Goal: Communication & Community: Answer question/provide support

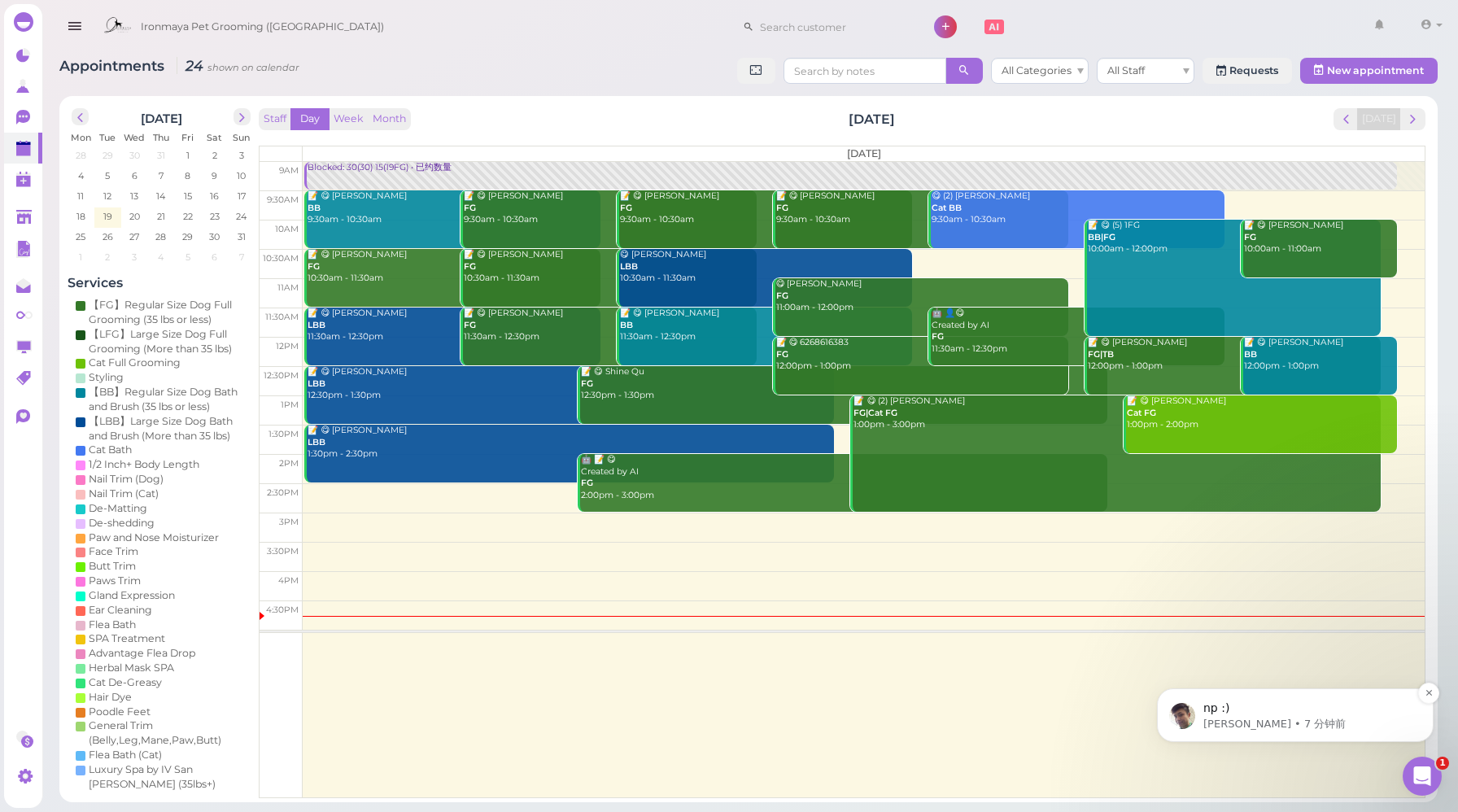
scroll to position [2863, 0]
click at [1429, 692] on icon "Dismiss notification" at bounding box center [1429, 692] width 5 height 5
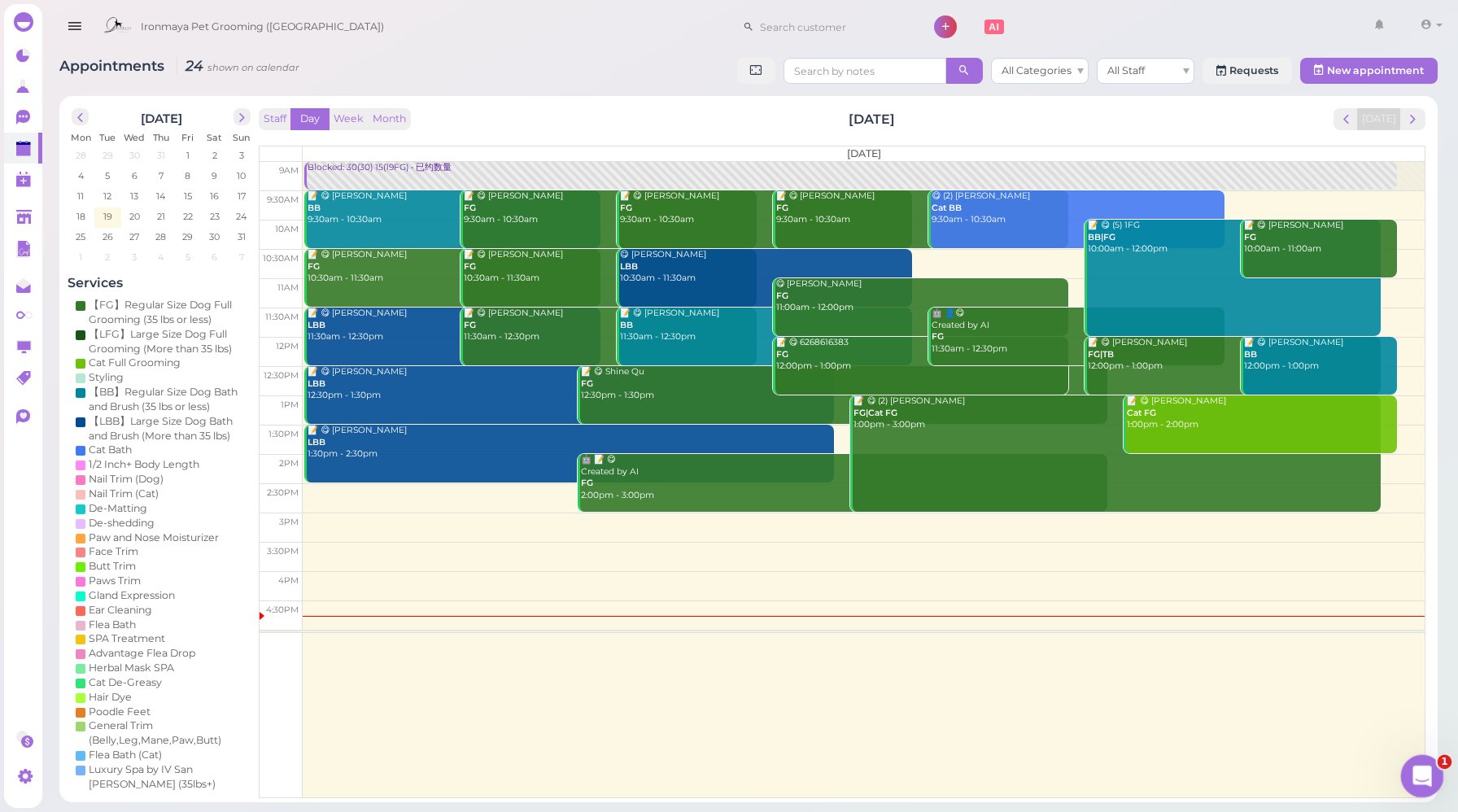
click at [1423, 770] on icon "打开 Intercom Messenger" at bounding box center [1421, 774] width 27 height 27
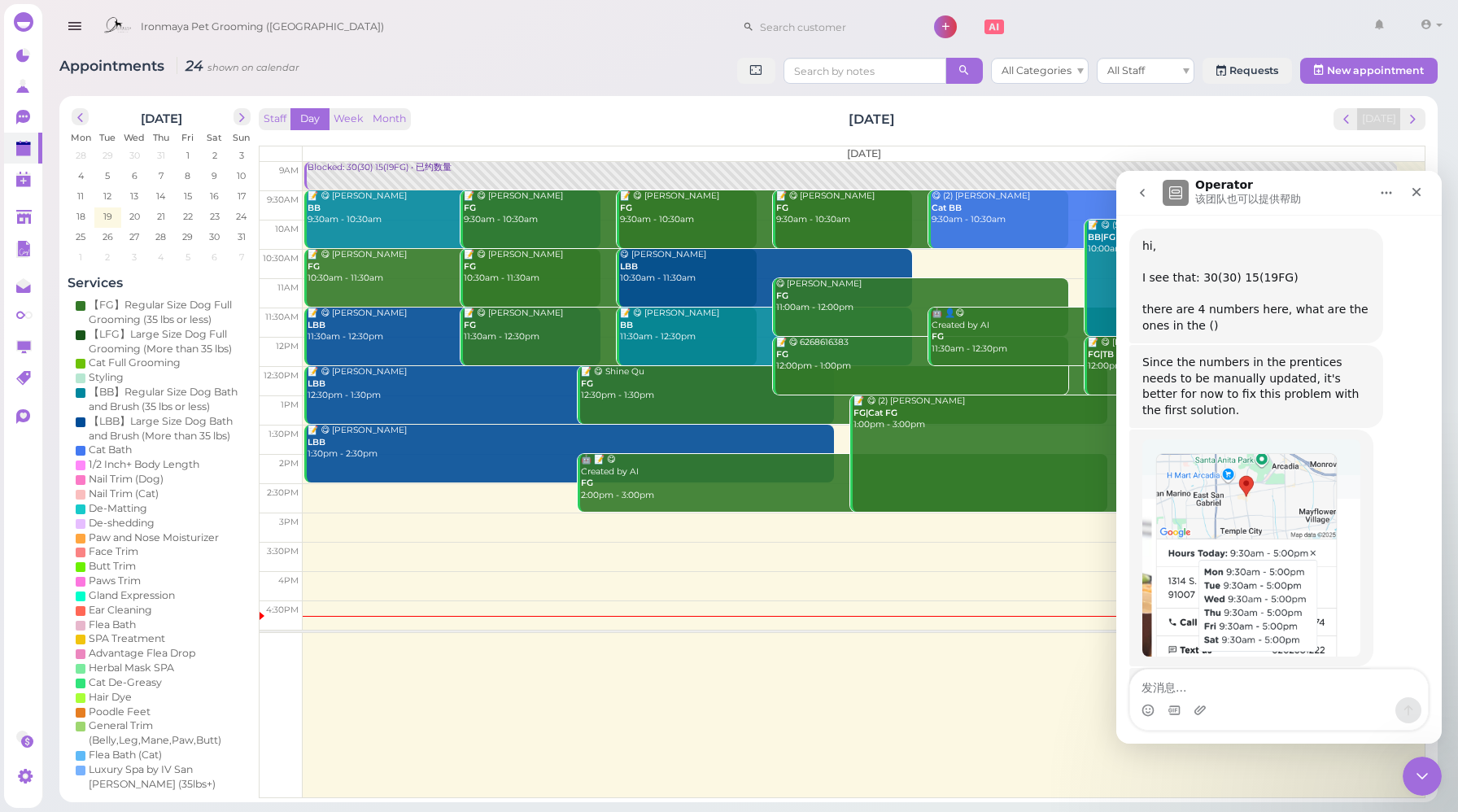
scroll to position [2890, 0]
click at [1420, 191] on icon "关闭" at bounding box center [1416, 191] width 13 height 13
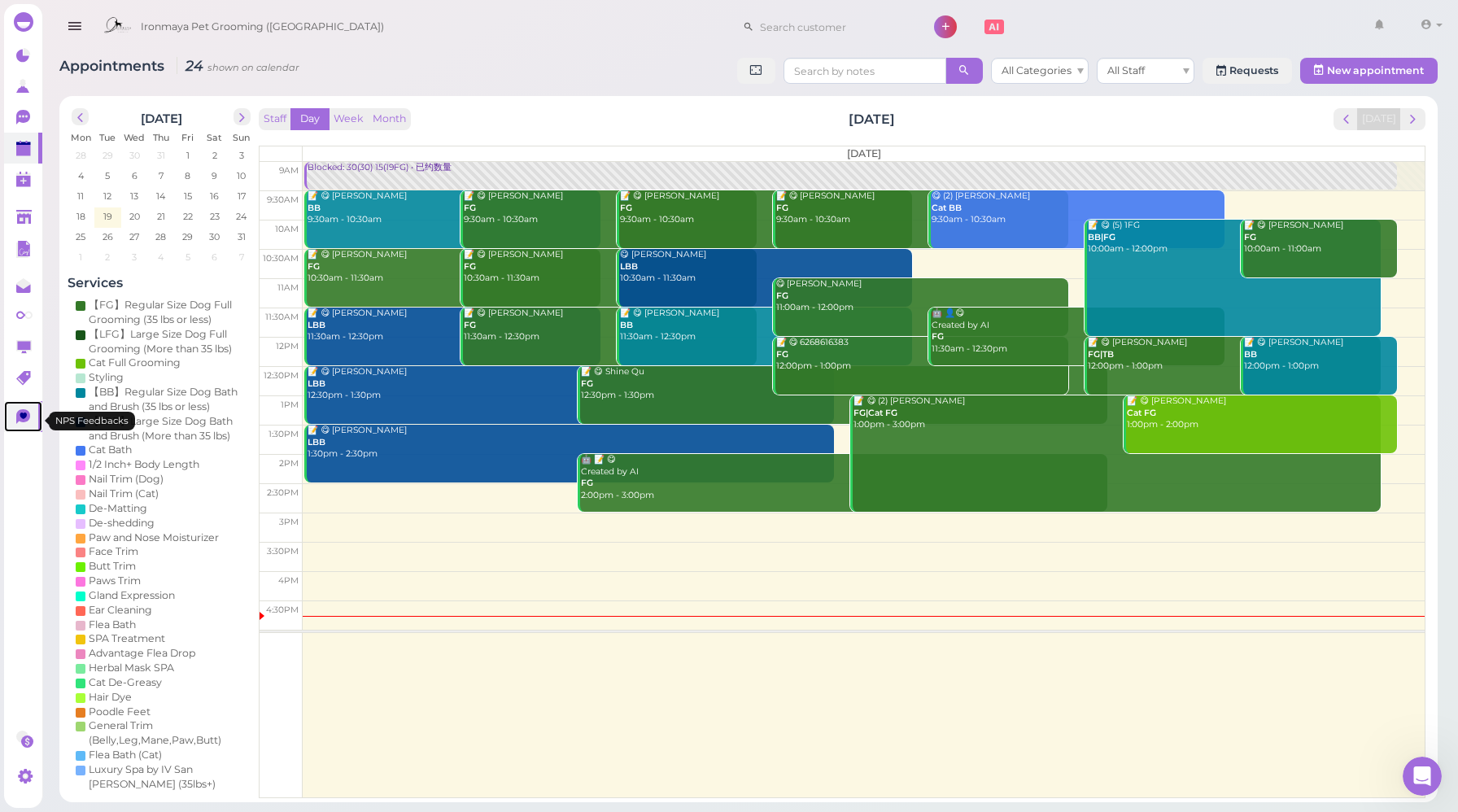
click at [22, 418] on icon at bounding box center [24, 415] width 7 height 6
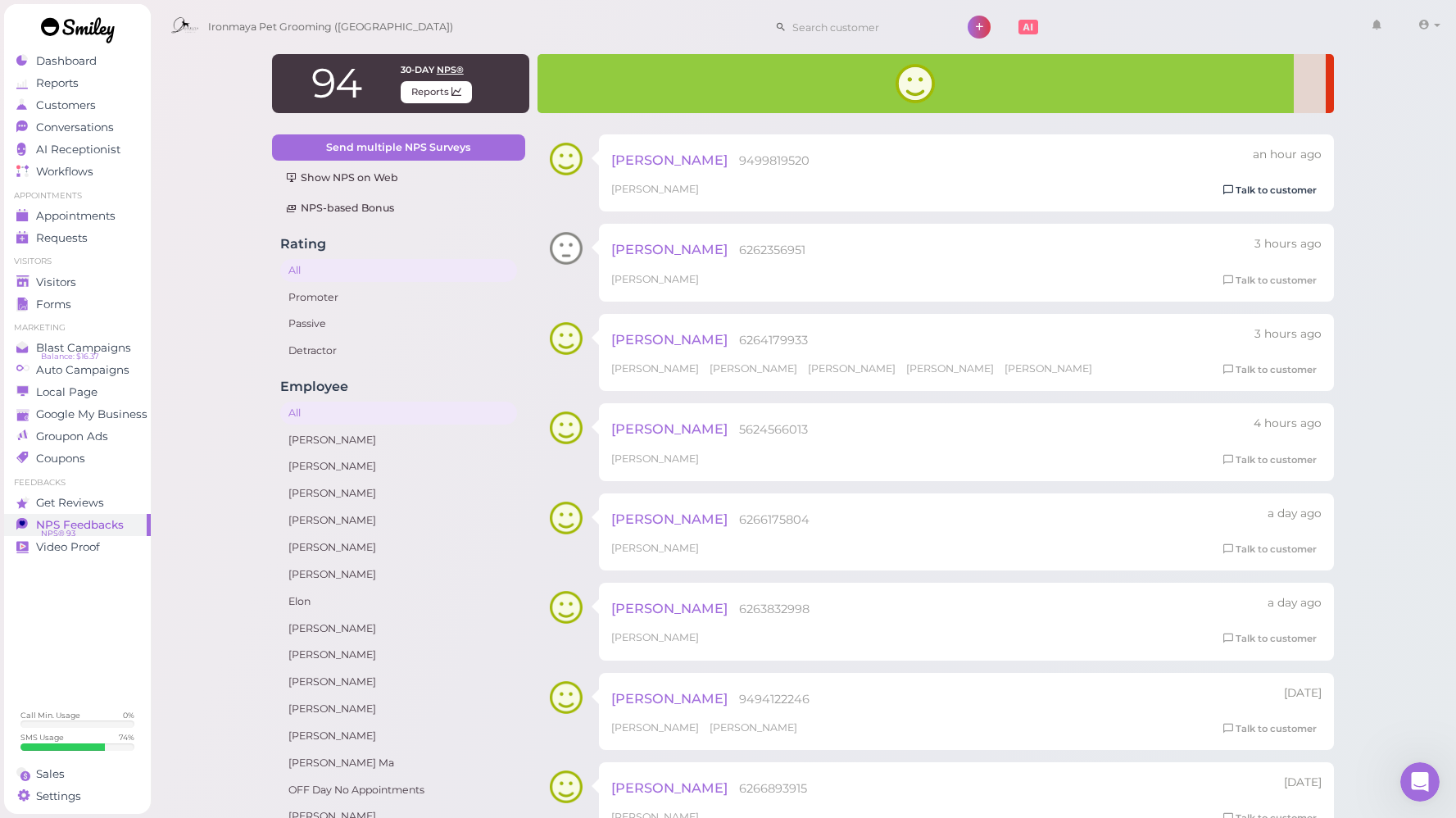
click at [1272, 194] on link "Talk to customer" at bounding box center [1270, 190] width 103 height 17
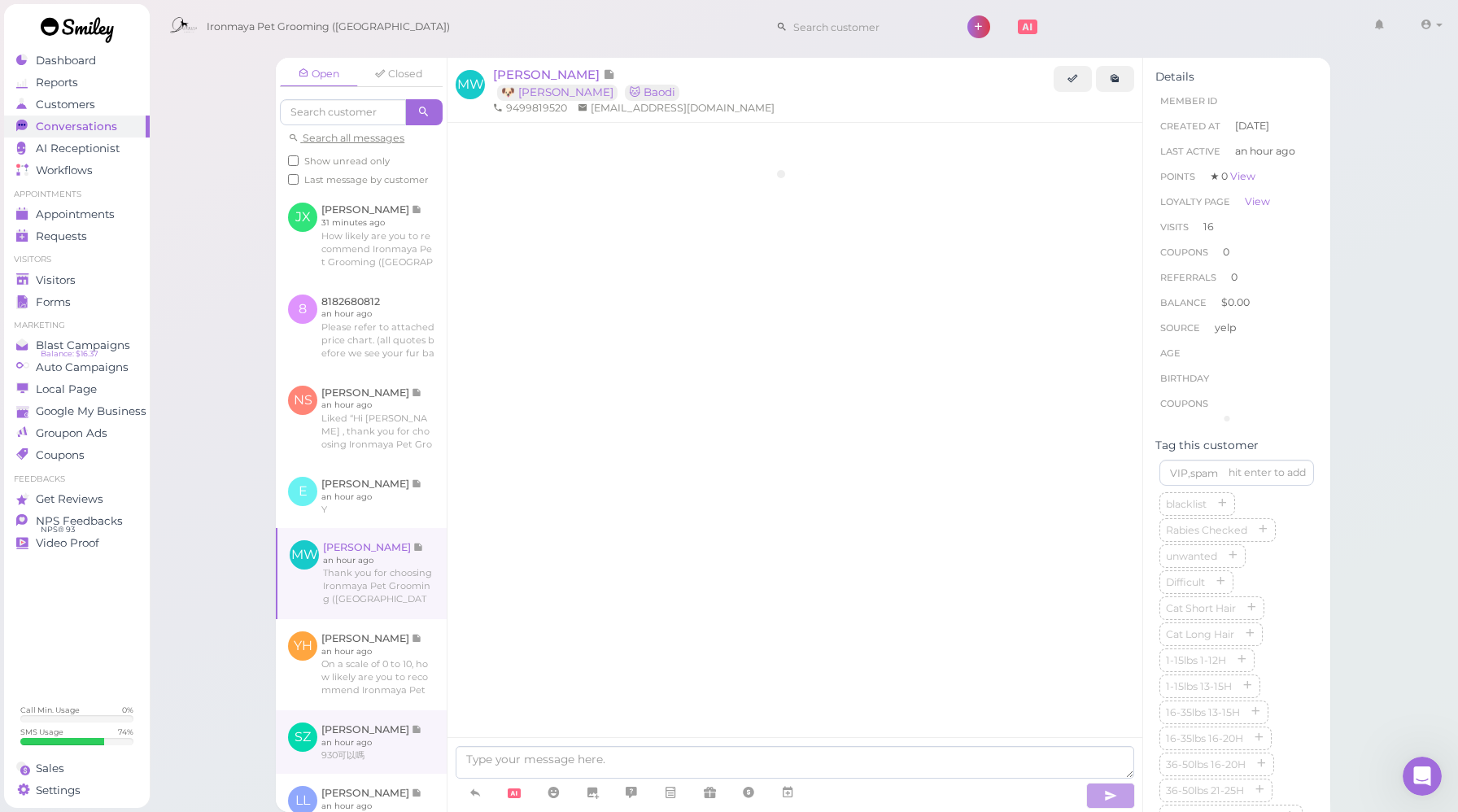
scroll to position [1713, 0]
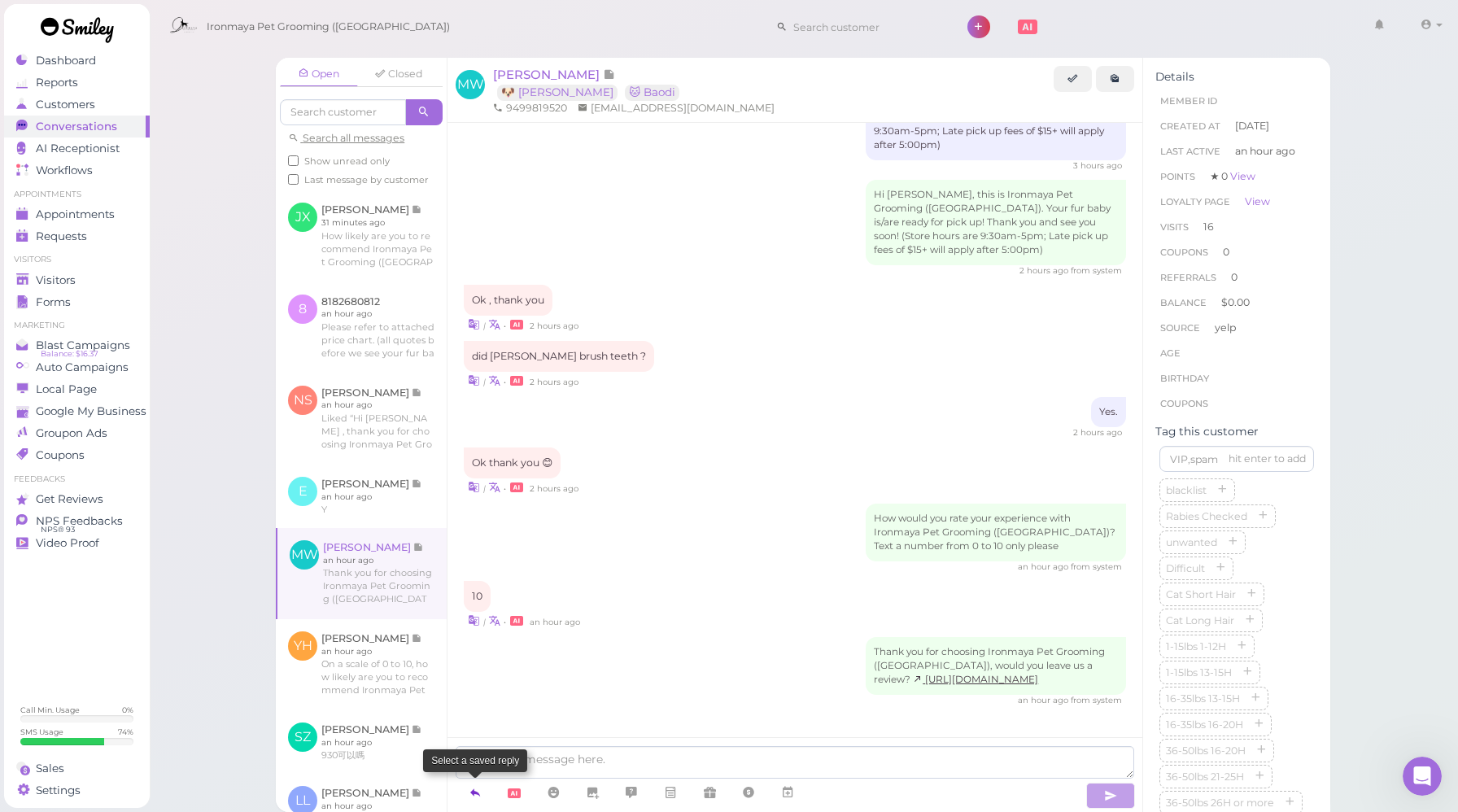
click at [479, 791] on icon at bounding box center [475, 793] width 13 height 16
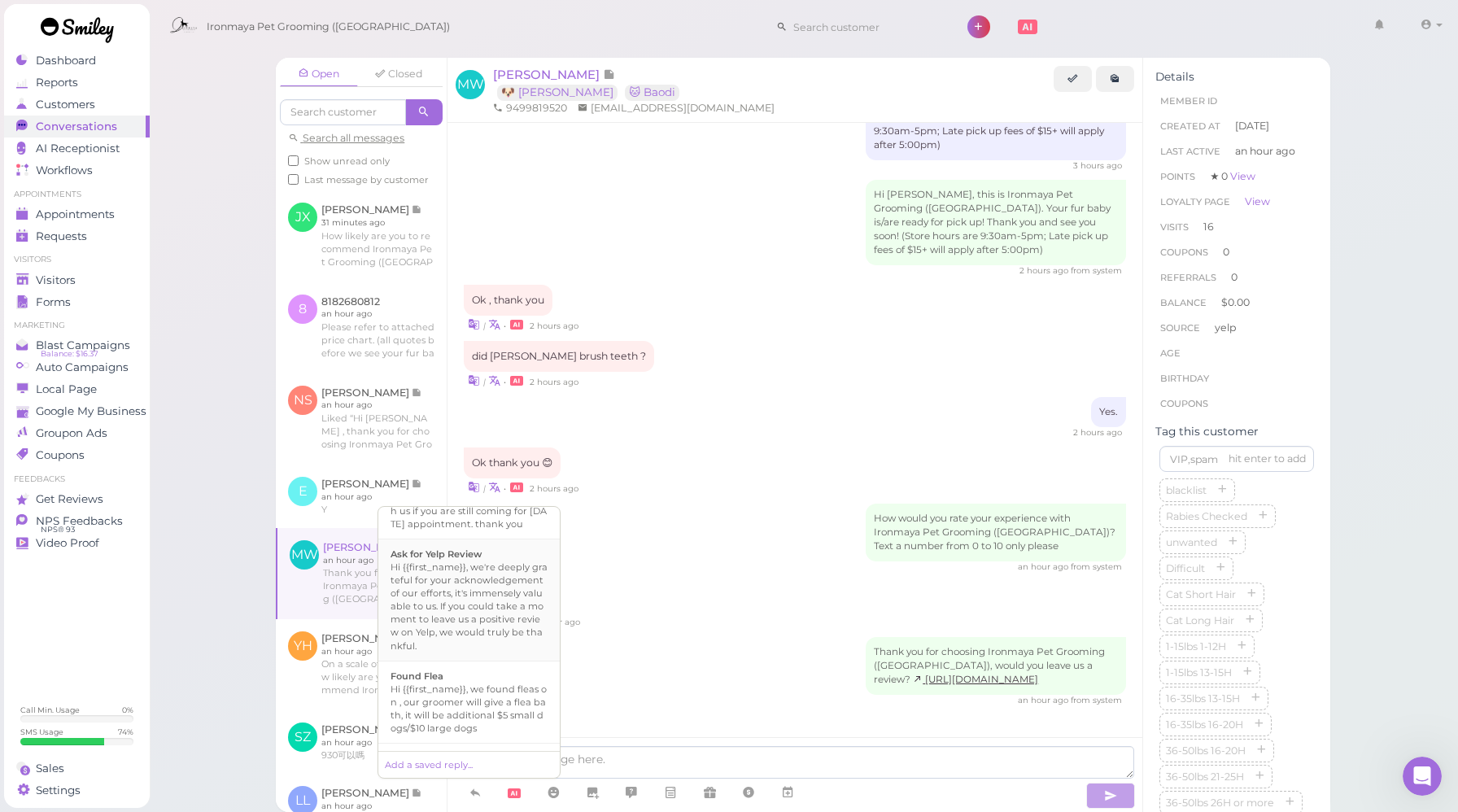
scroll to position [285, 0]
click at [490, 644] on div "Hi {{first_name}}, we're deeply grateful for your acknowledgement of our effort…" at bounding box center [469, 605] width 157 height 91
type textarea "Hi {{first_name}}, we're deeply grateful for your acknowledgement of our effort…"
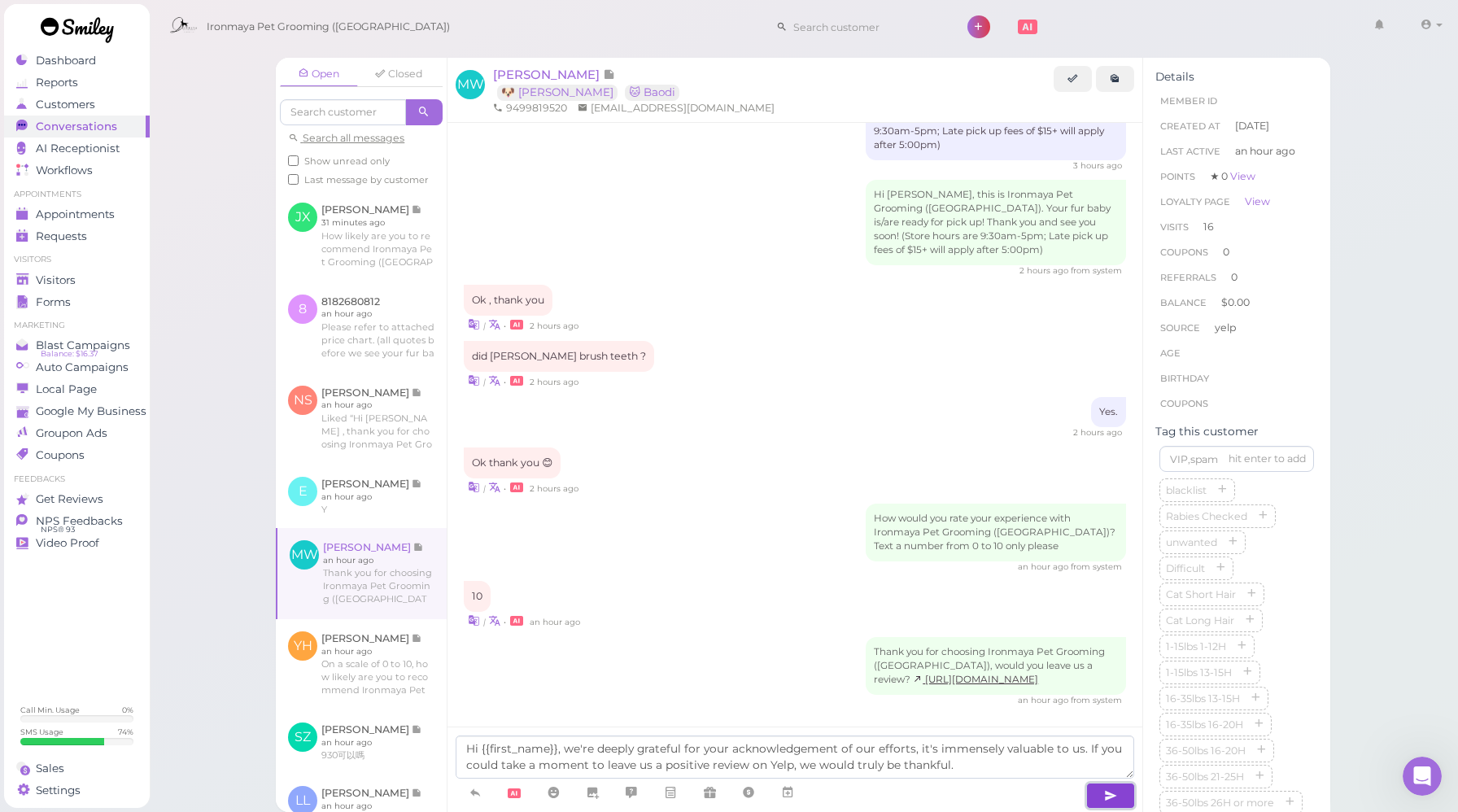
click at [1114, 800] on icon "button" at bounding box center [1111, 795] width 13 height 16
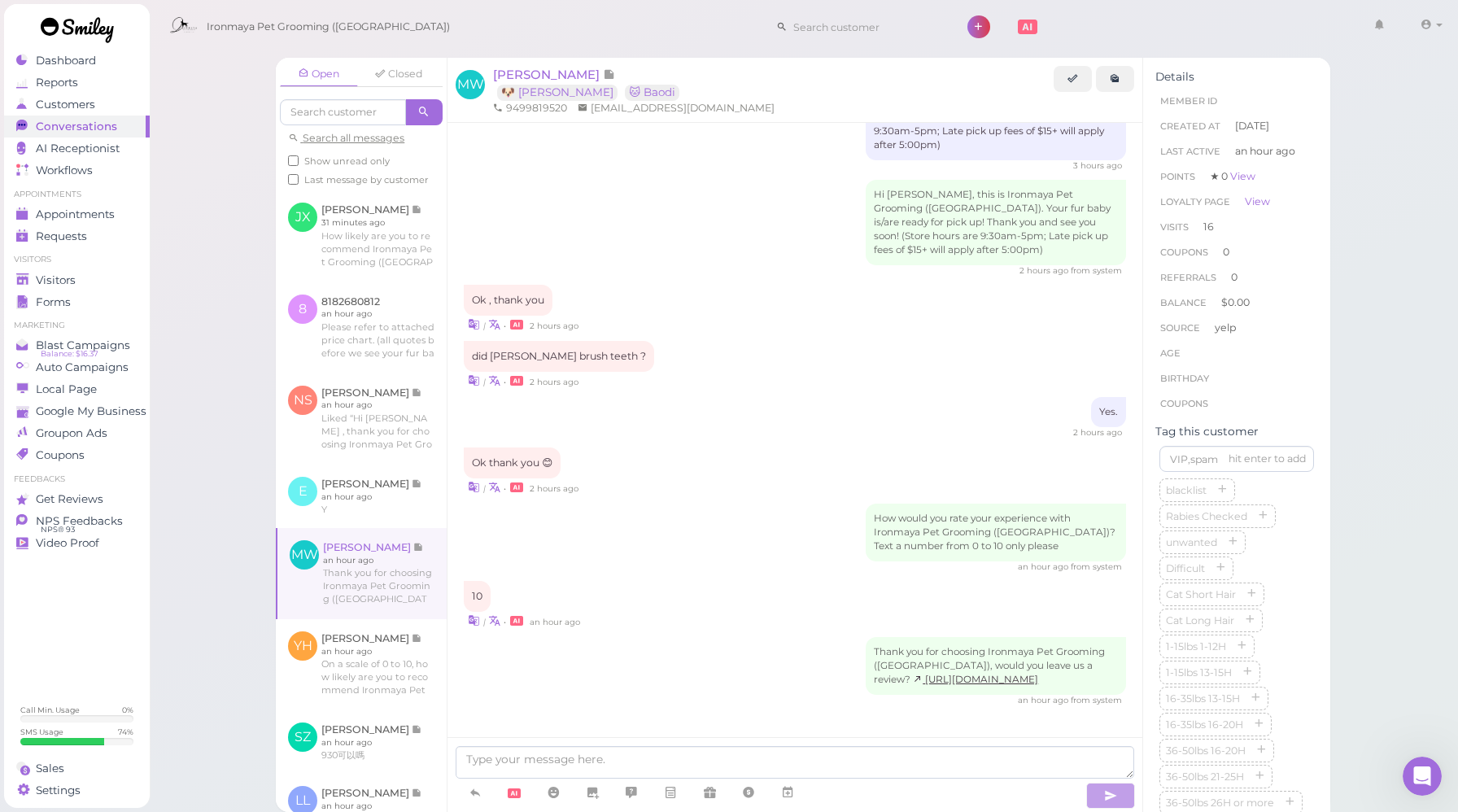
scroll to position [1807, 0]
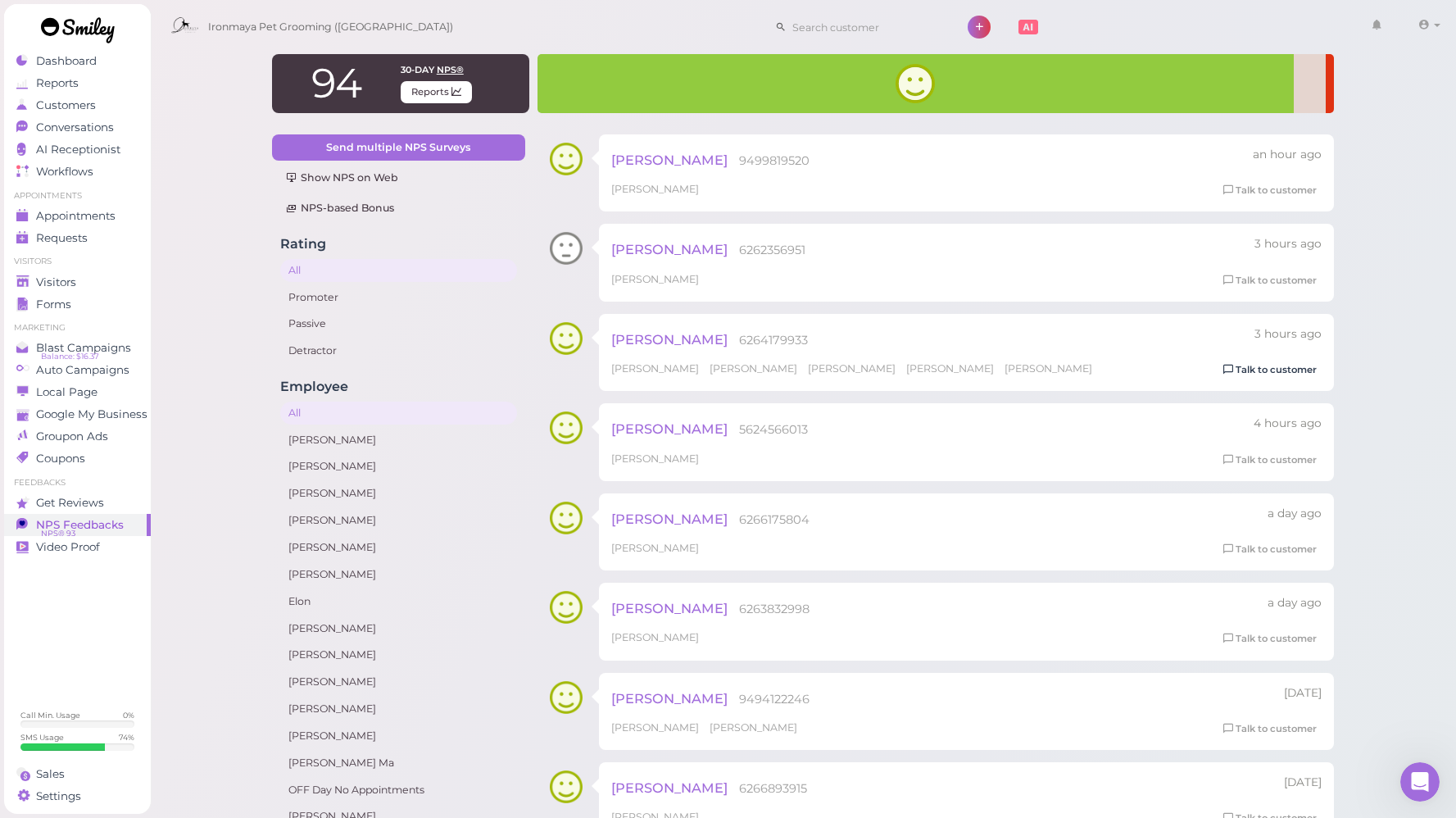
click at [1272, 374] on link "Talk to customer" at bounding box center [1270, 369] width 103 height 17
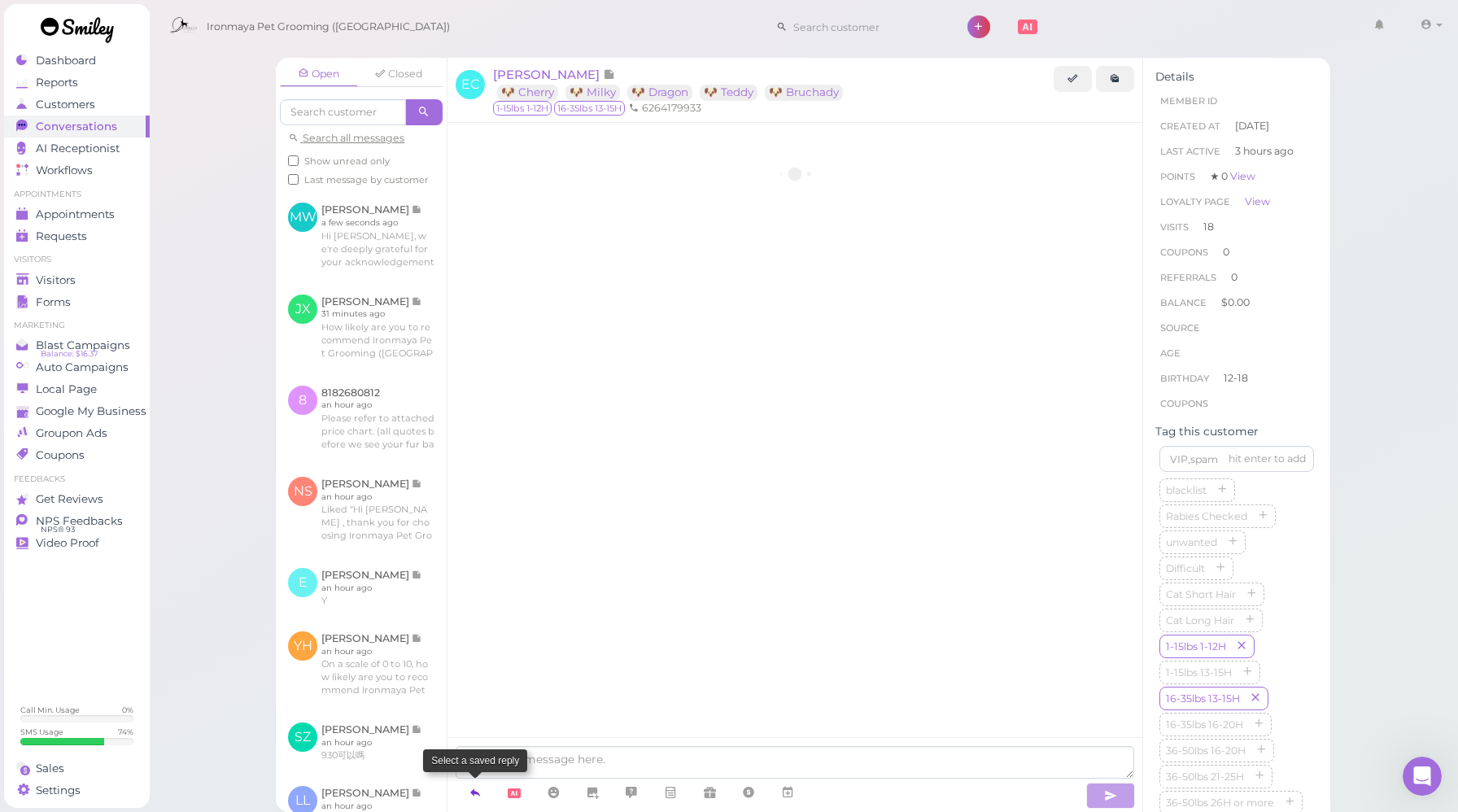
scroll to position [1679, 0]
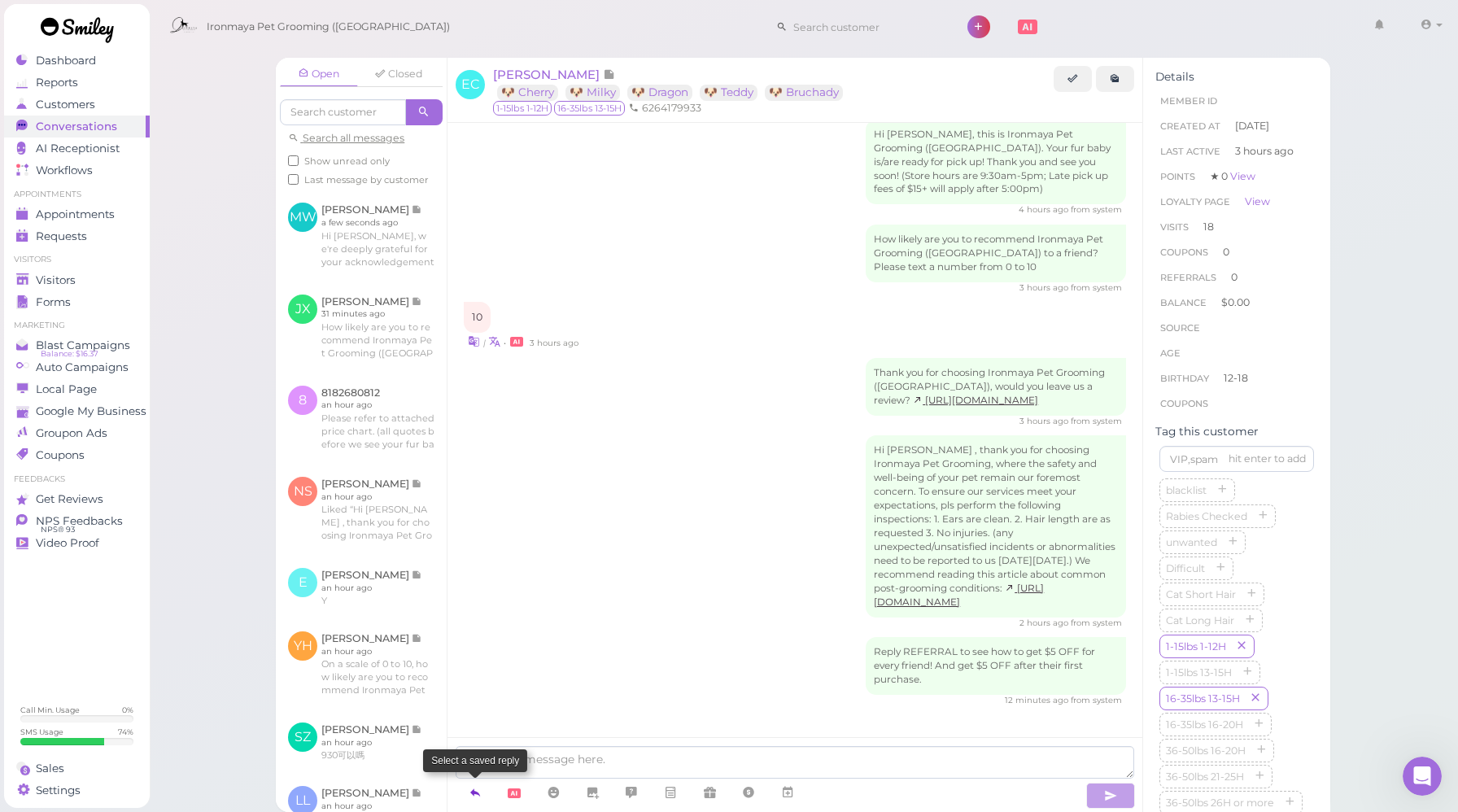
click at [477, 791] on icon at bounding box center [475, 793] width 13 height 16
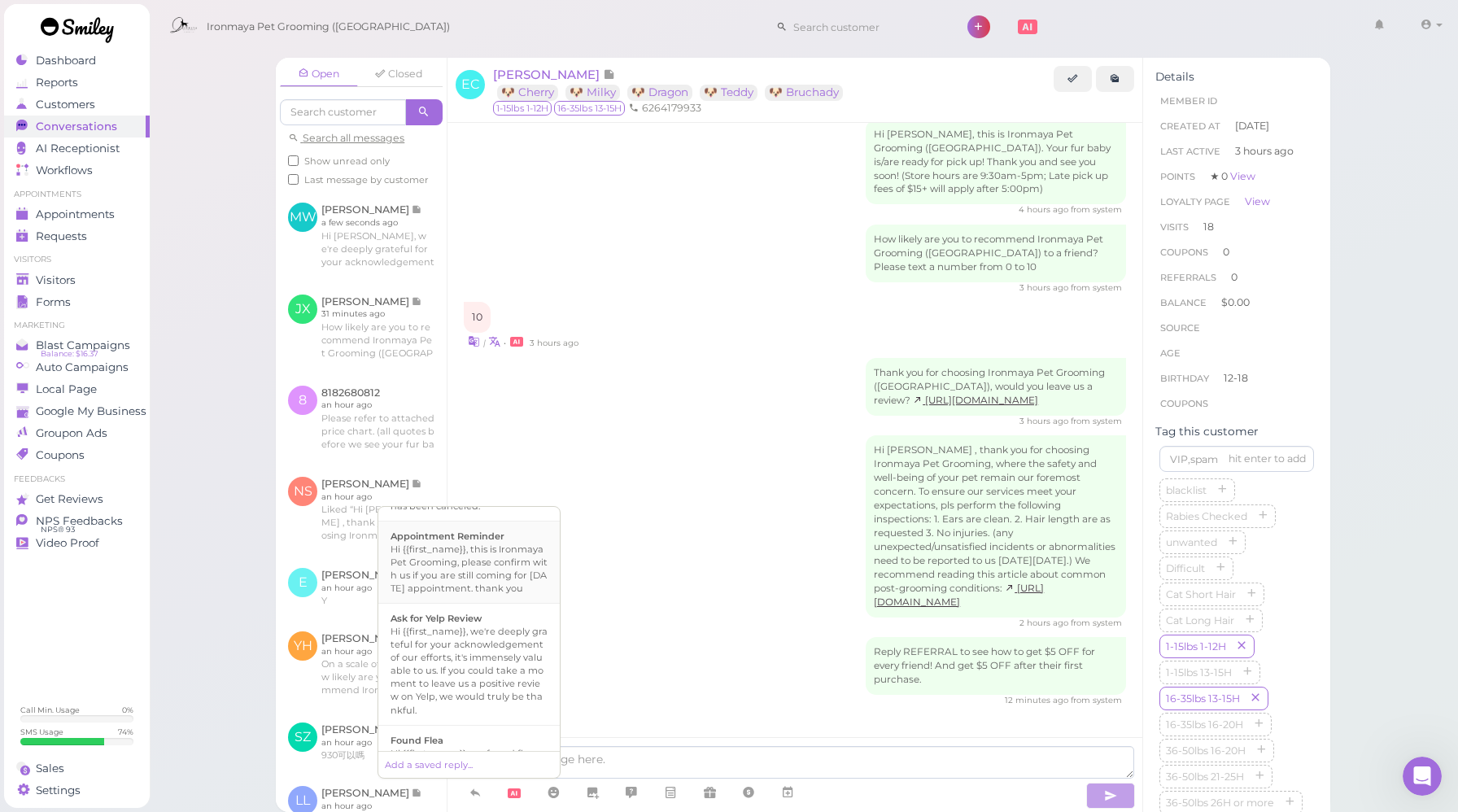
scroll to position [221, 0]
click at [465, 649] on div "Hi {{first_name}}, we're deeply grateful for your acknowledgement of our effort…" at bounding box center [469, 669] width 157 height 91
type textarea "Hi {{first_name}}, we're deeply grateful for your acknowledgement of our effort…"
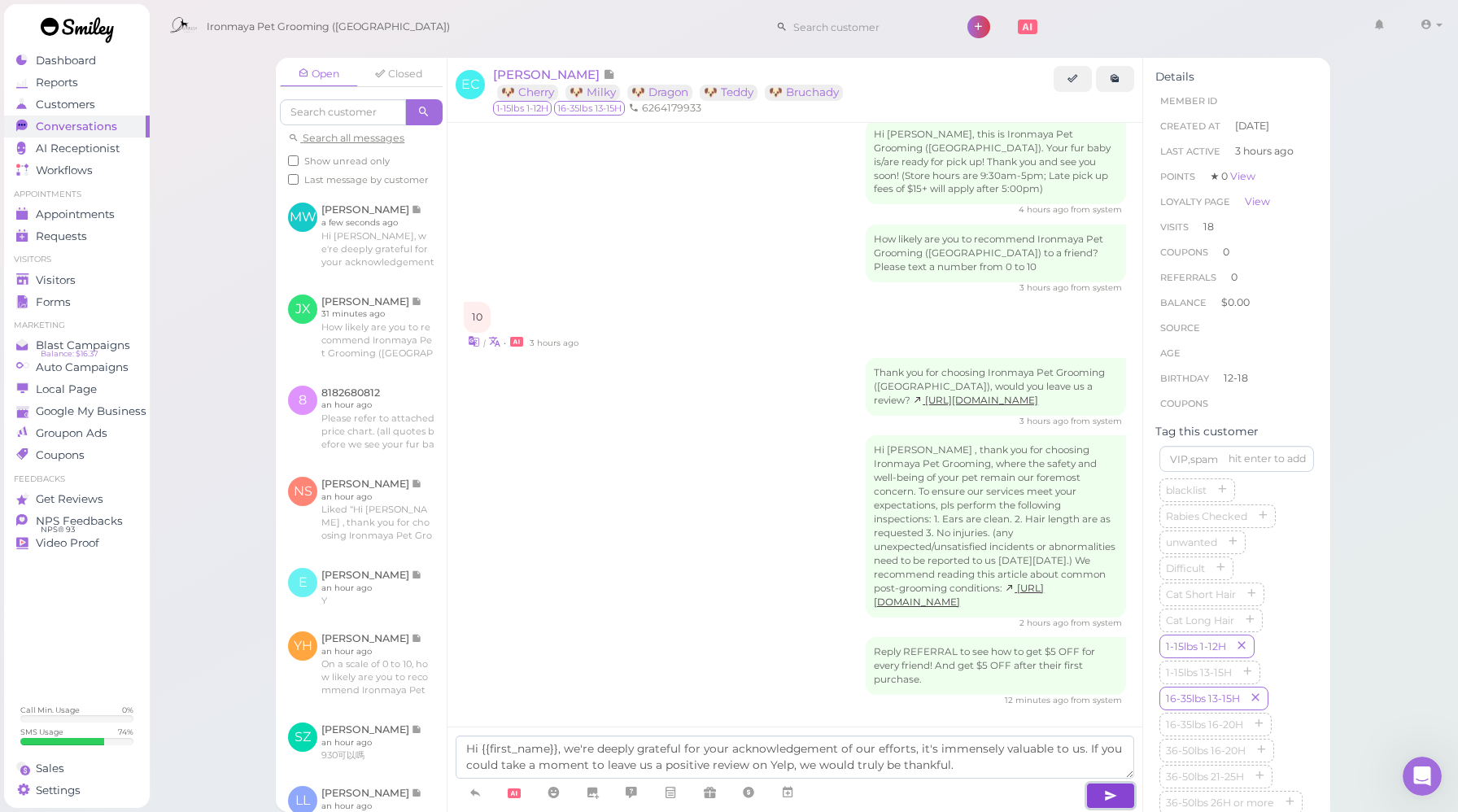
click at [1115, 807] on button "button" at bounding box center [1111, 795] width 49 height 26
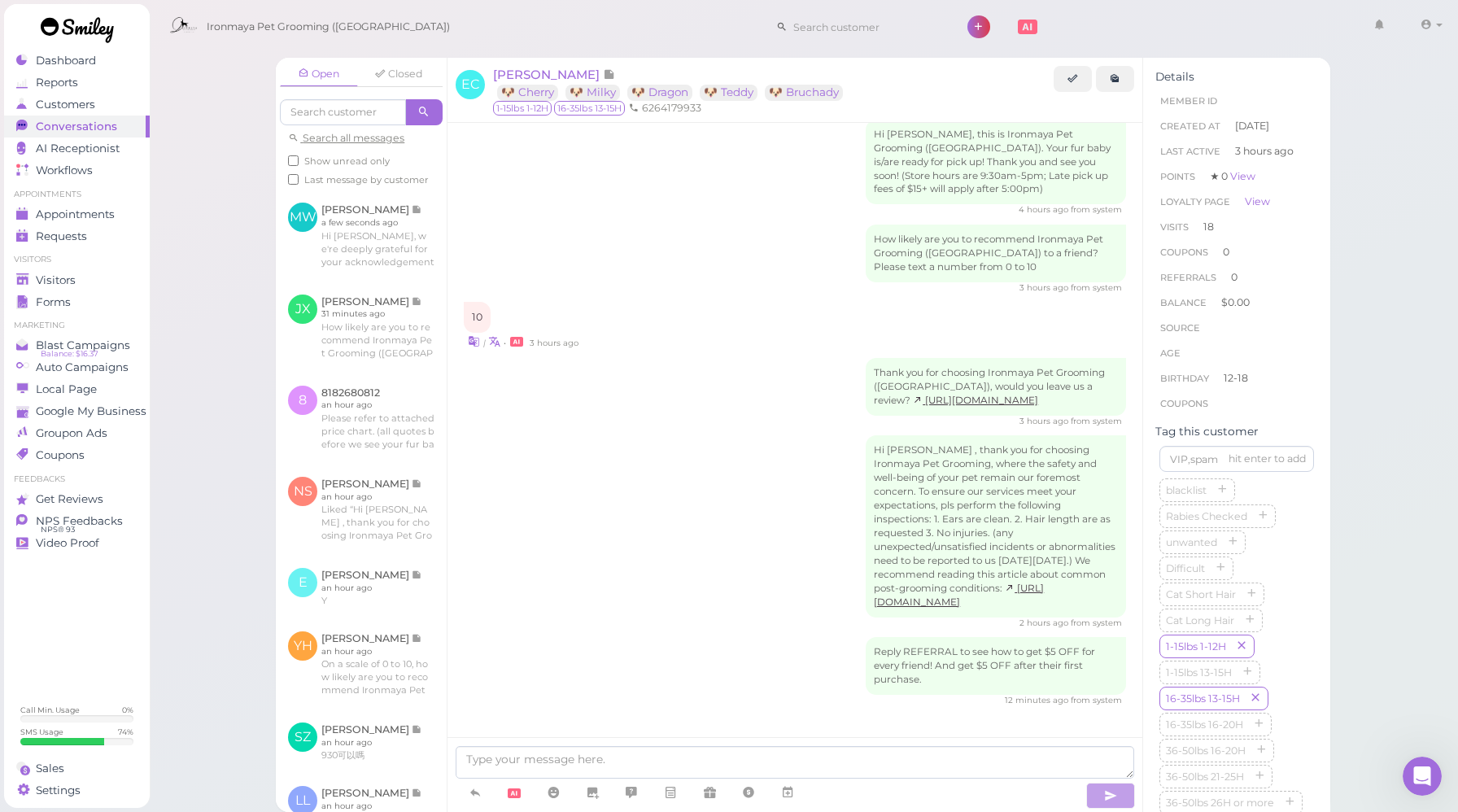
scroll to position [1773, 0]
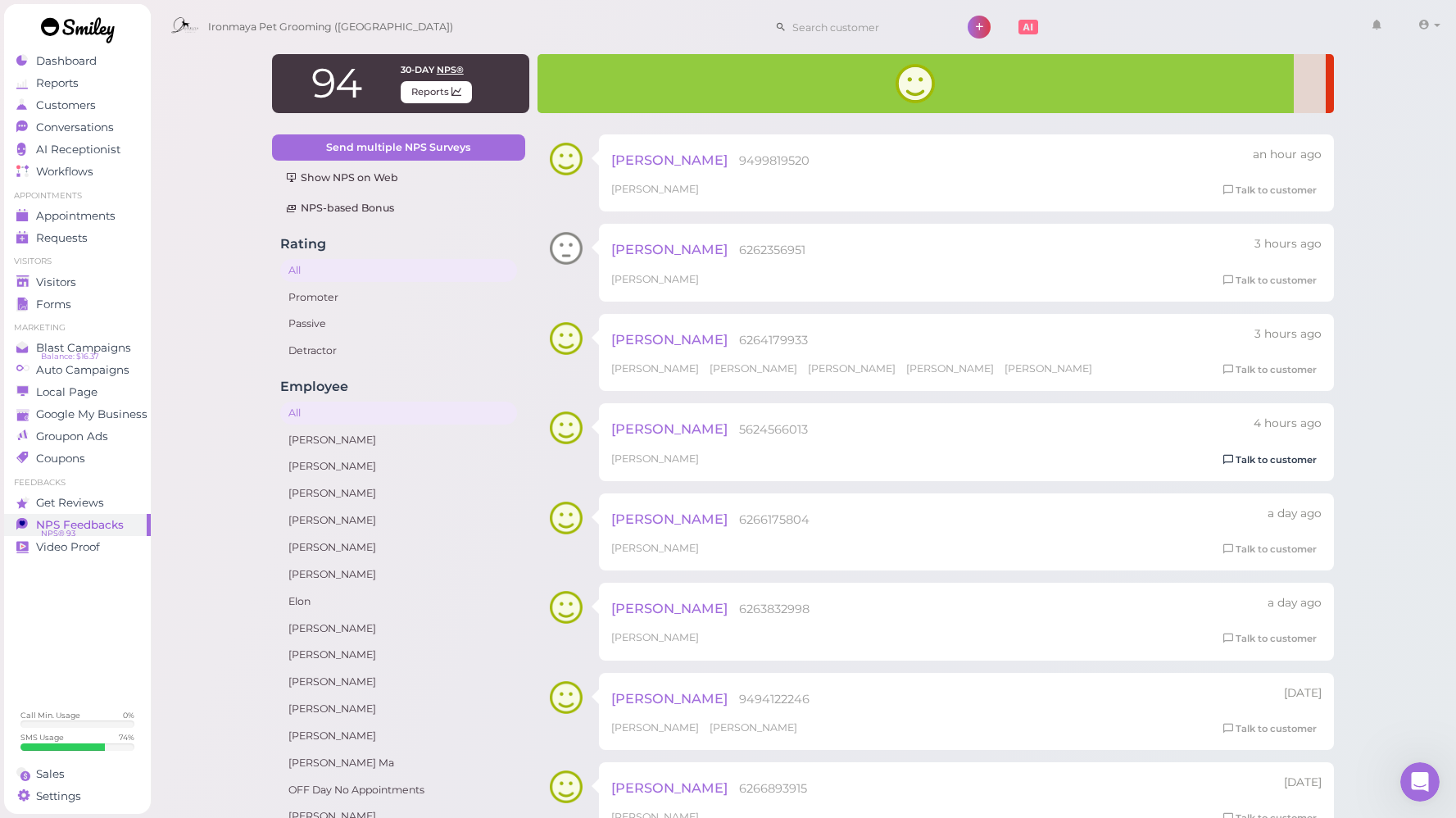
click at [1246, 463] on link "Talk to customer" at bounding box center [1270, 459] width 103 height 17
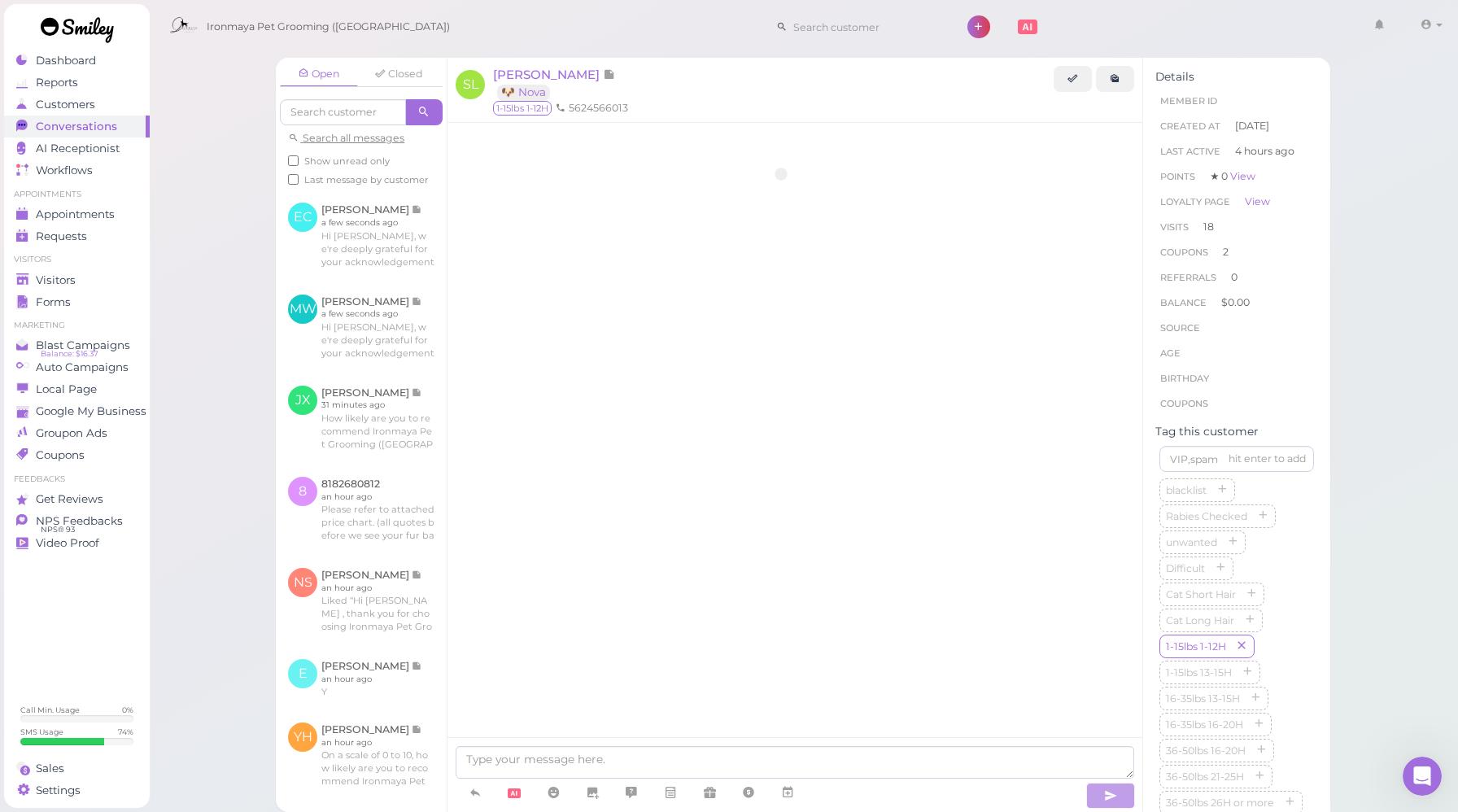
scroll to position [2061, 0]
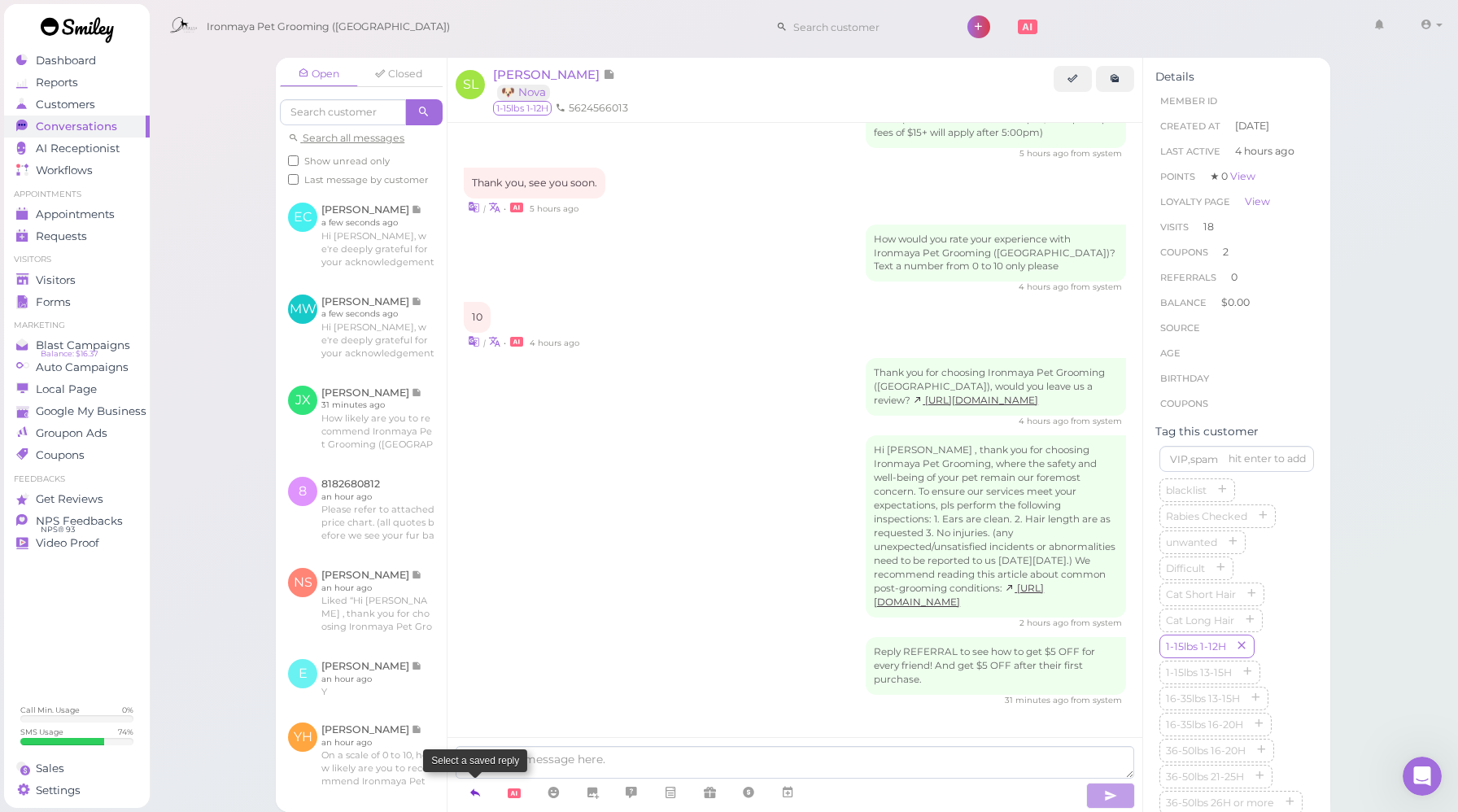
click at [476, 796] on icon at bounding box center [475, 793] width 13 height 16
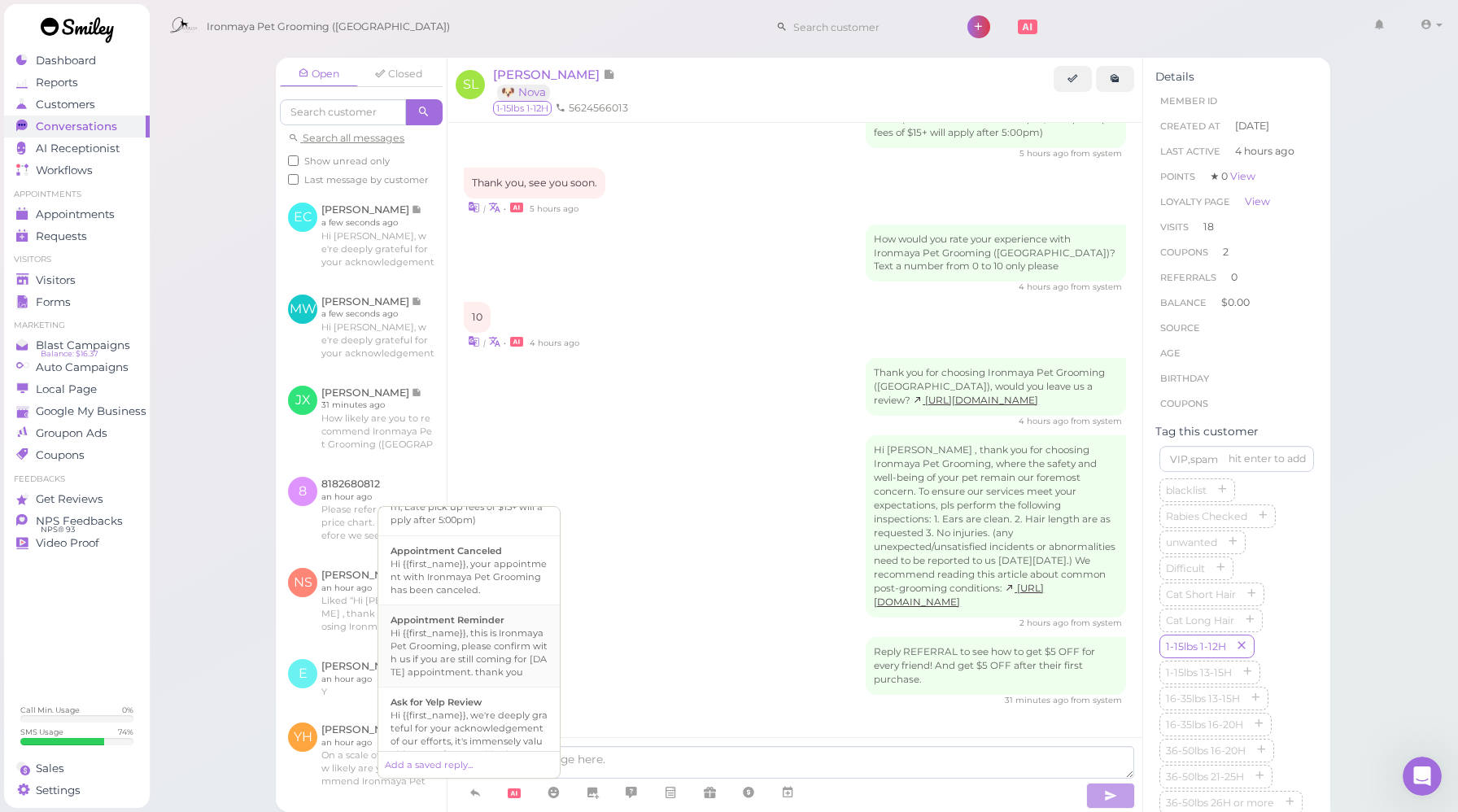
scroll to position [137, 0]
click at [471, 714] on li "Ask for Yelp Review Hi {{first_name}}, we're deeply grateful for your acknowled…" at bounding box center [469, 746] width 182 height 123
type textarea "Hi {{first_name}}, we're deeply grateful for your acknowledgement of our effort…"
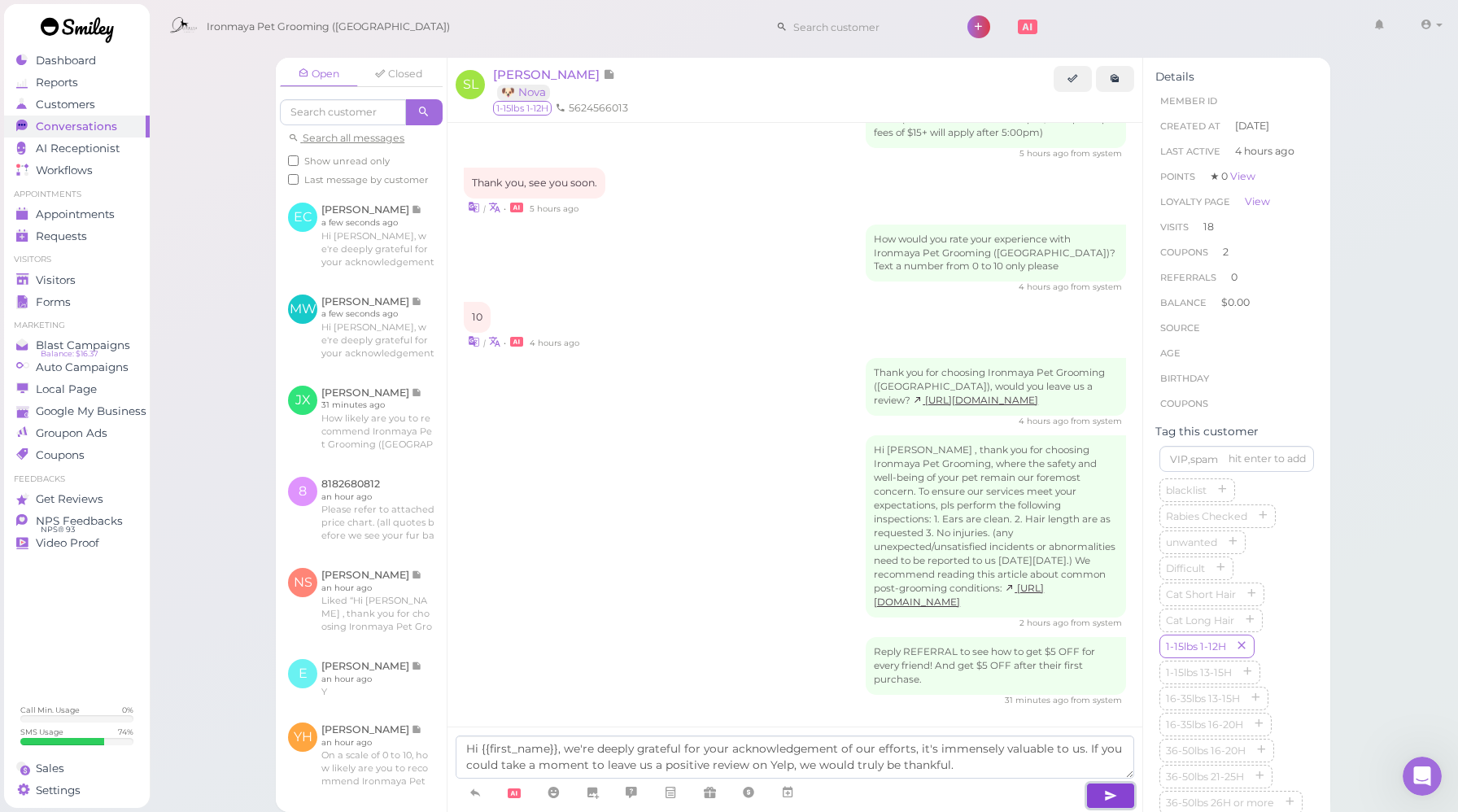
click at [1109, 798] on icon "button" at bounding box center [1111, 795] width 13 height 16
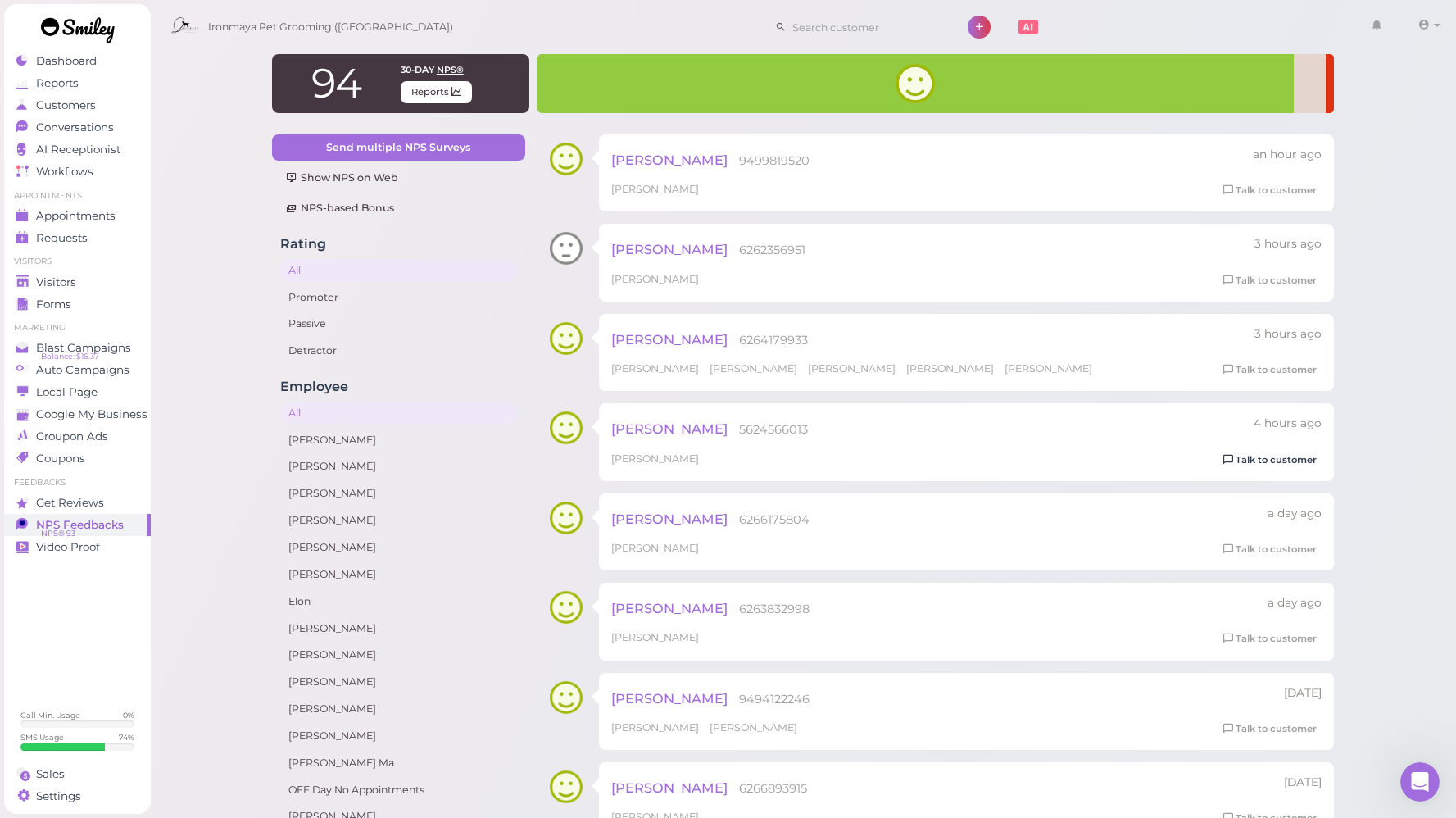
click at [1305, 467] on link "Talk to customer" at bounding box center [1270, 459] width 103 height 17
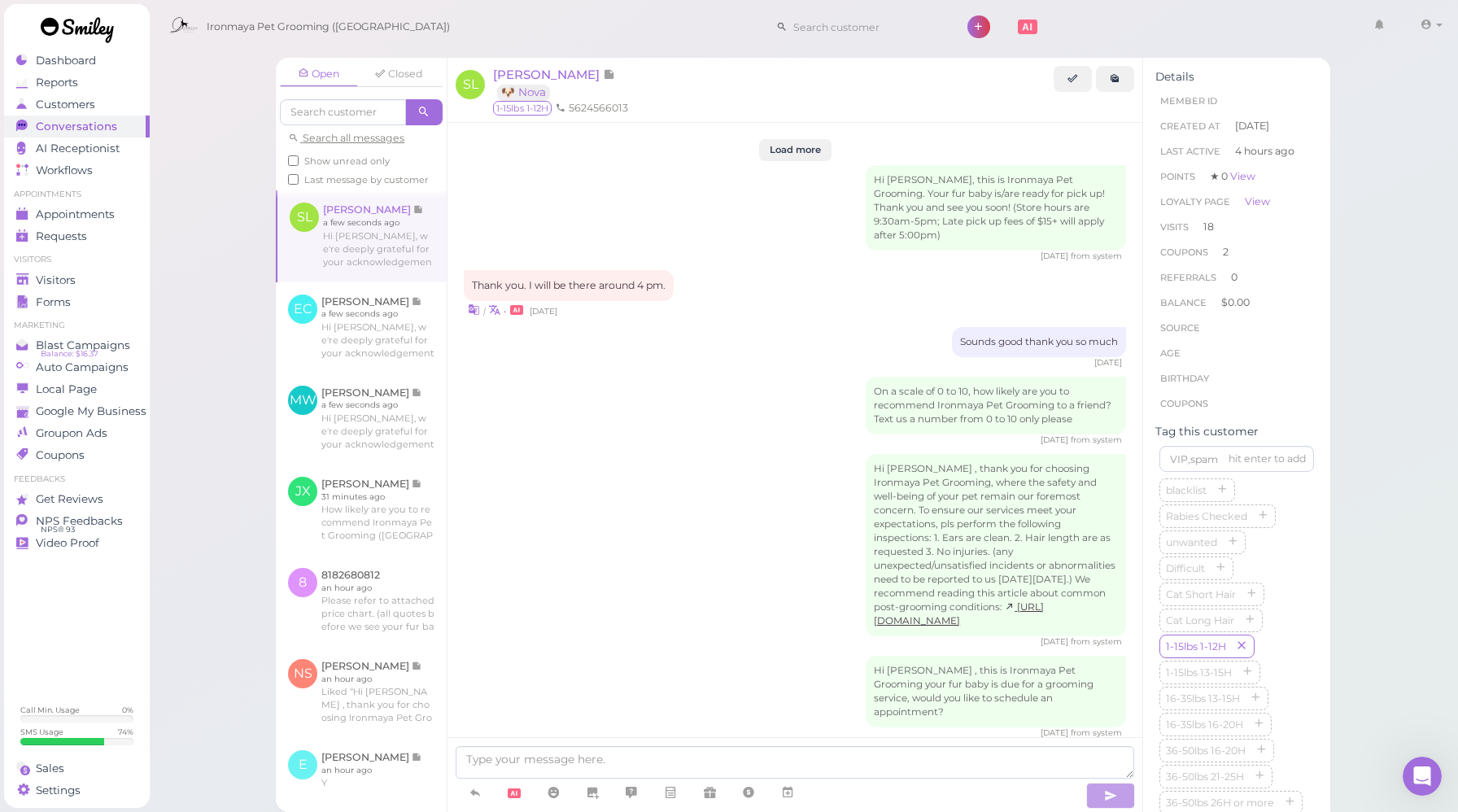
scroll to position [2063, 0]
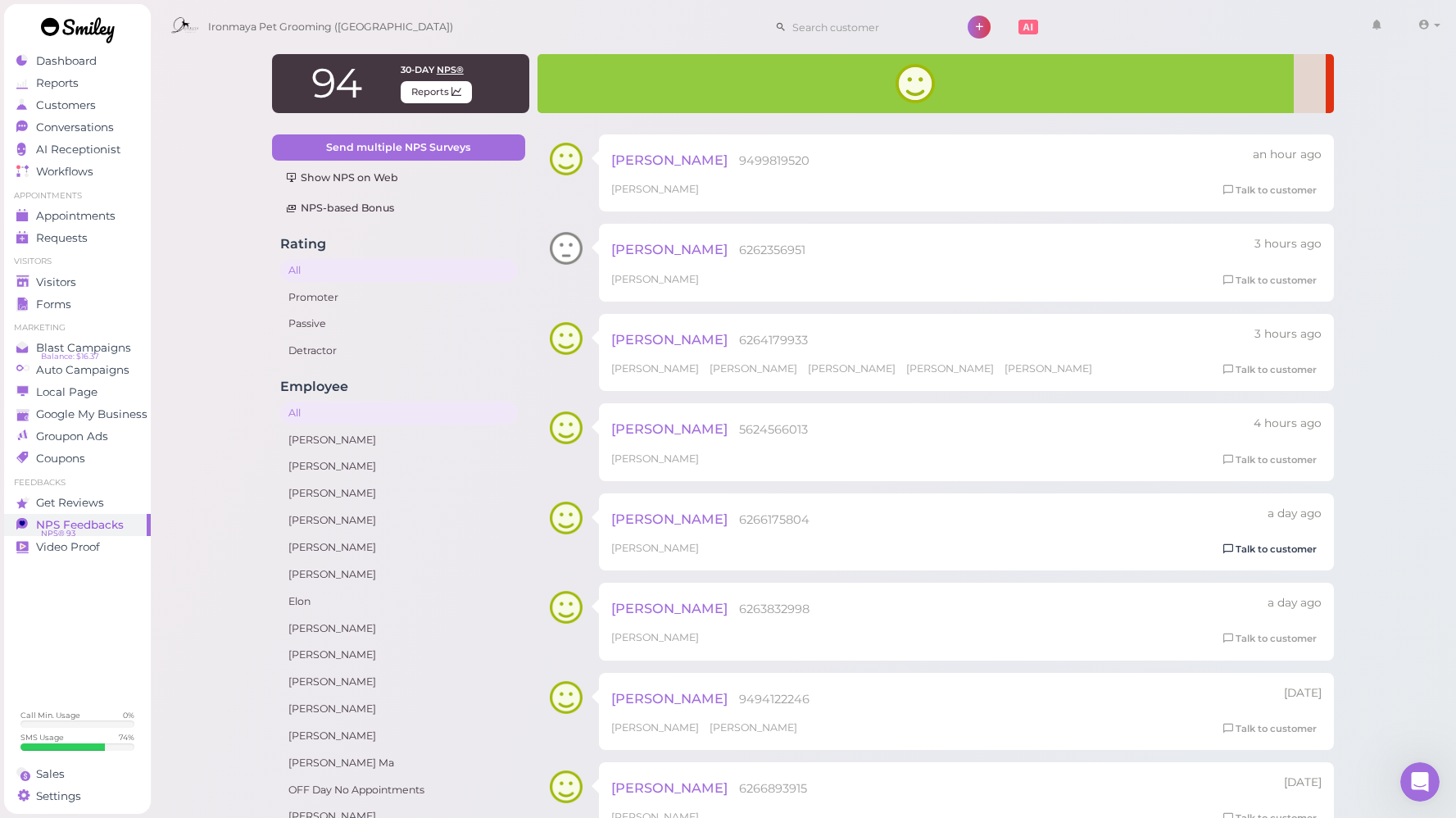
click at [1269, 546] on link "Talk to customer" at bounding box center [1270, 549] width 103 height 17
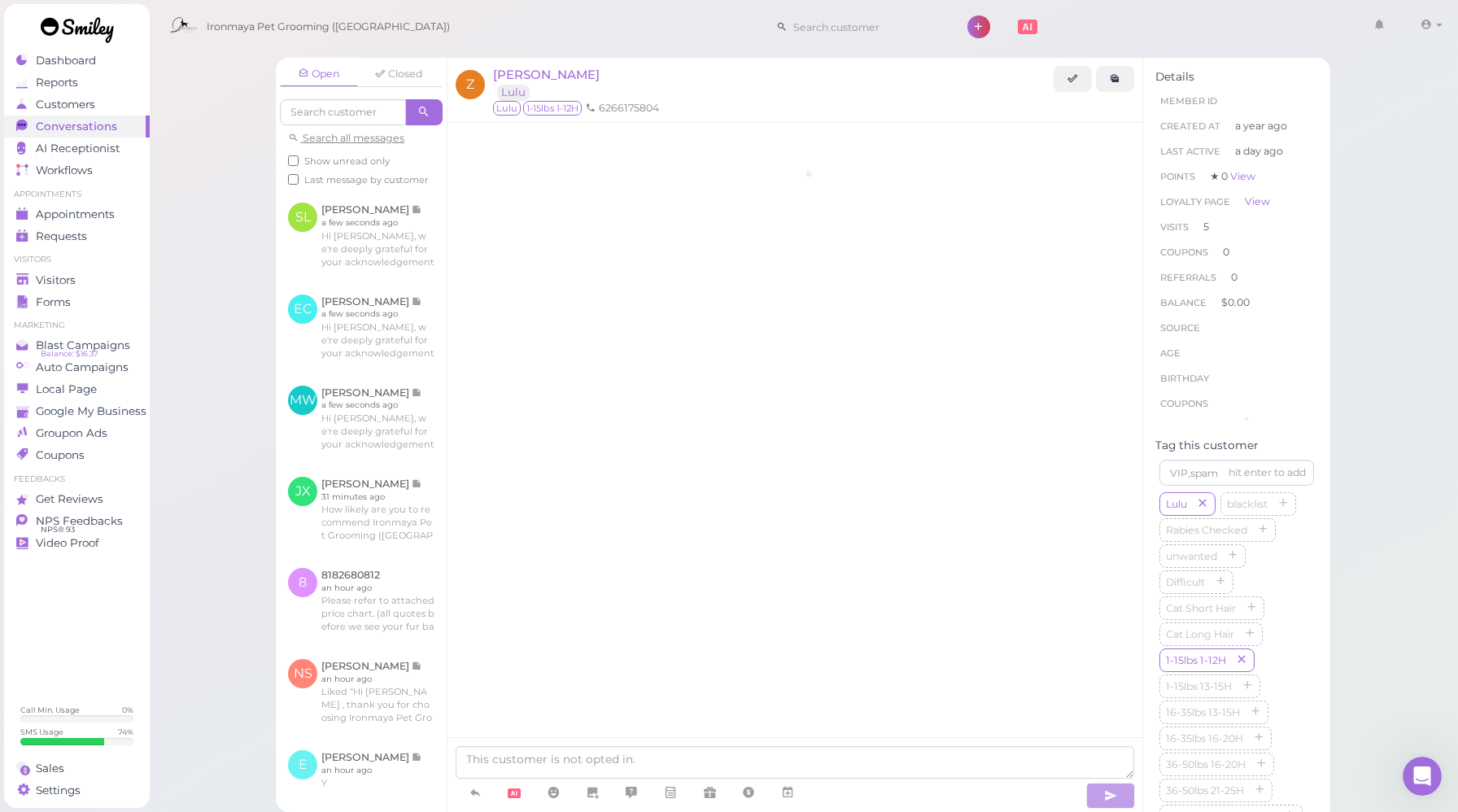
scroll to position [2332, 0]
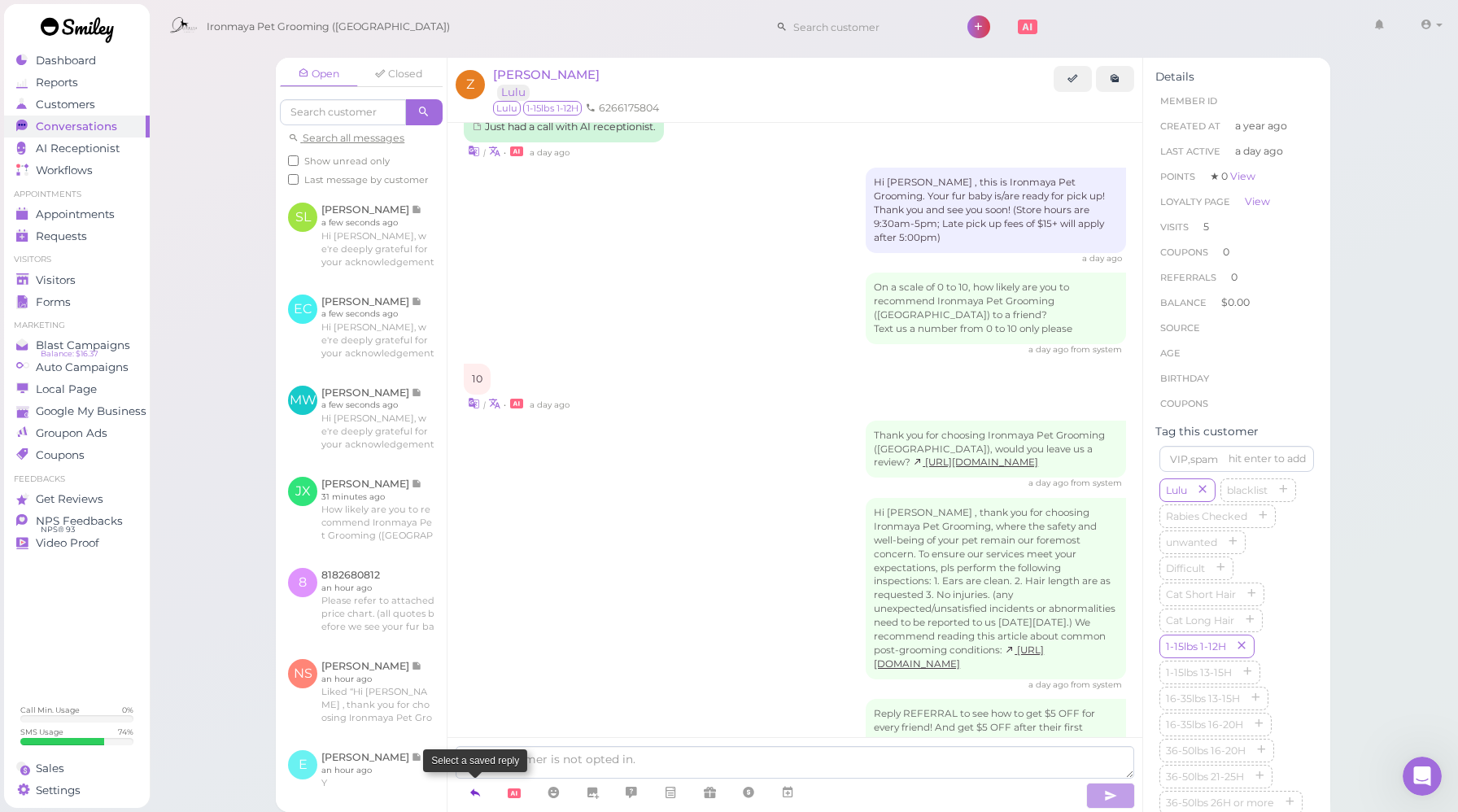
click at [483, 796] on link at bounding box center [476, 793] width 39 height 28
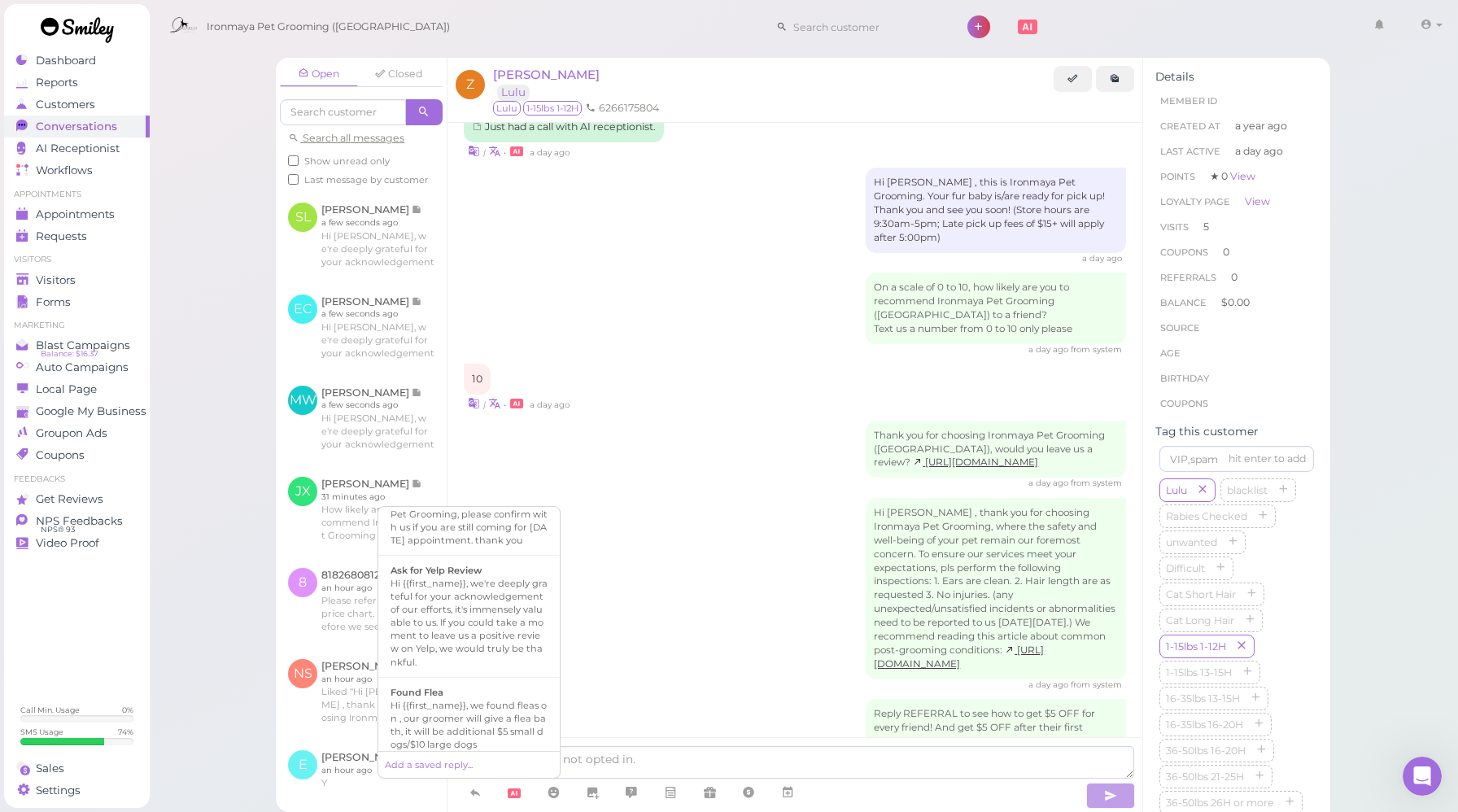
scroll to position [272, 0]
click at [477, 607] on div "Hi {{first_name}}, we're deeply grateful for your acknowledgement of our effort…" at bounding box center [469, 618] width 157 height 91
type textarea "Hi {{first_name}}, we're deeply grateful for your acknowledgement of our effort…"
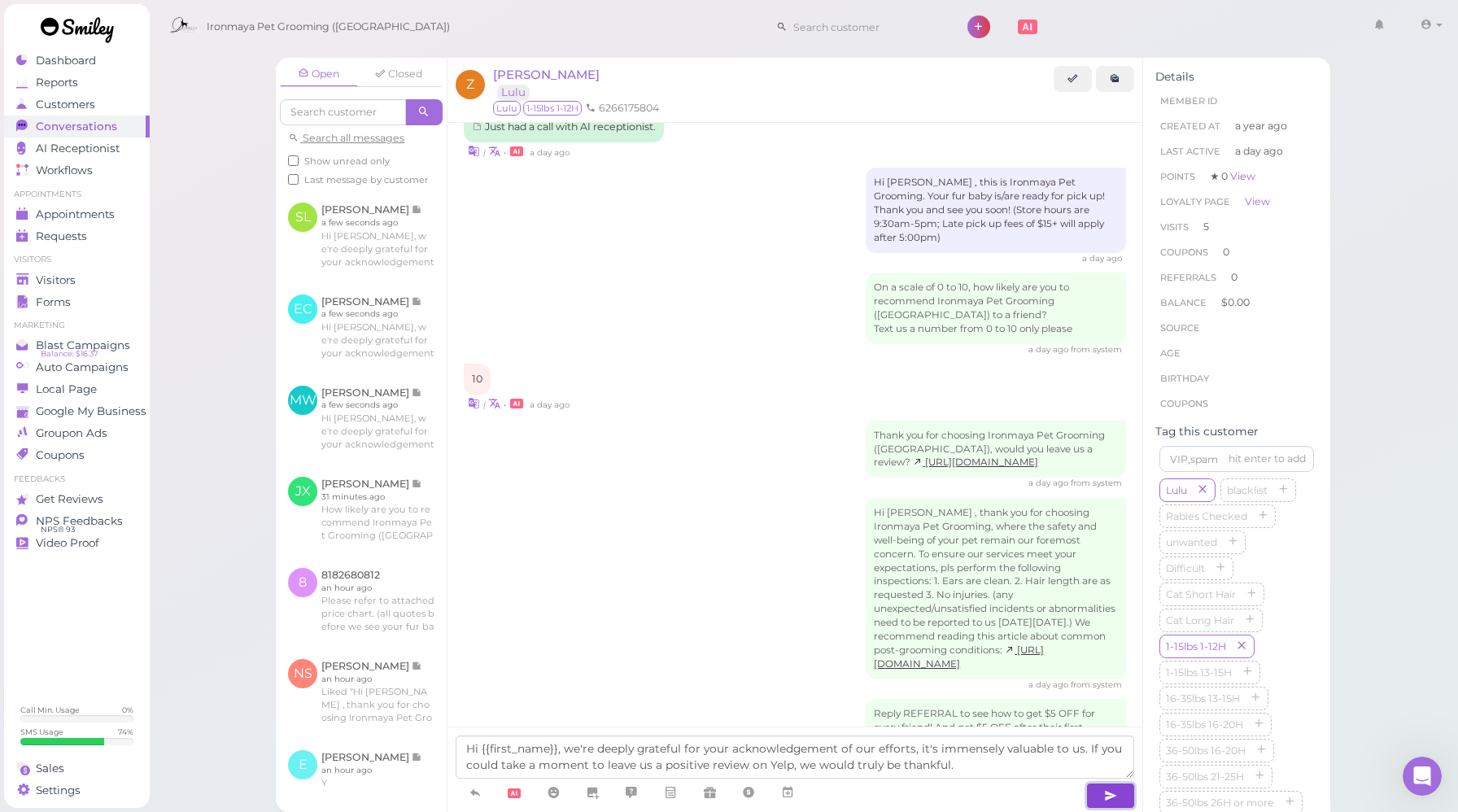
click at [1121, 797] on button "button" at bounding box center [1111, 795] width 49 height 26
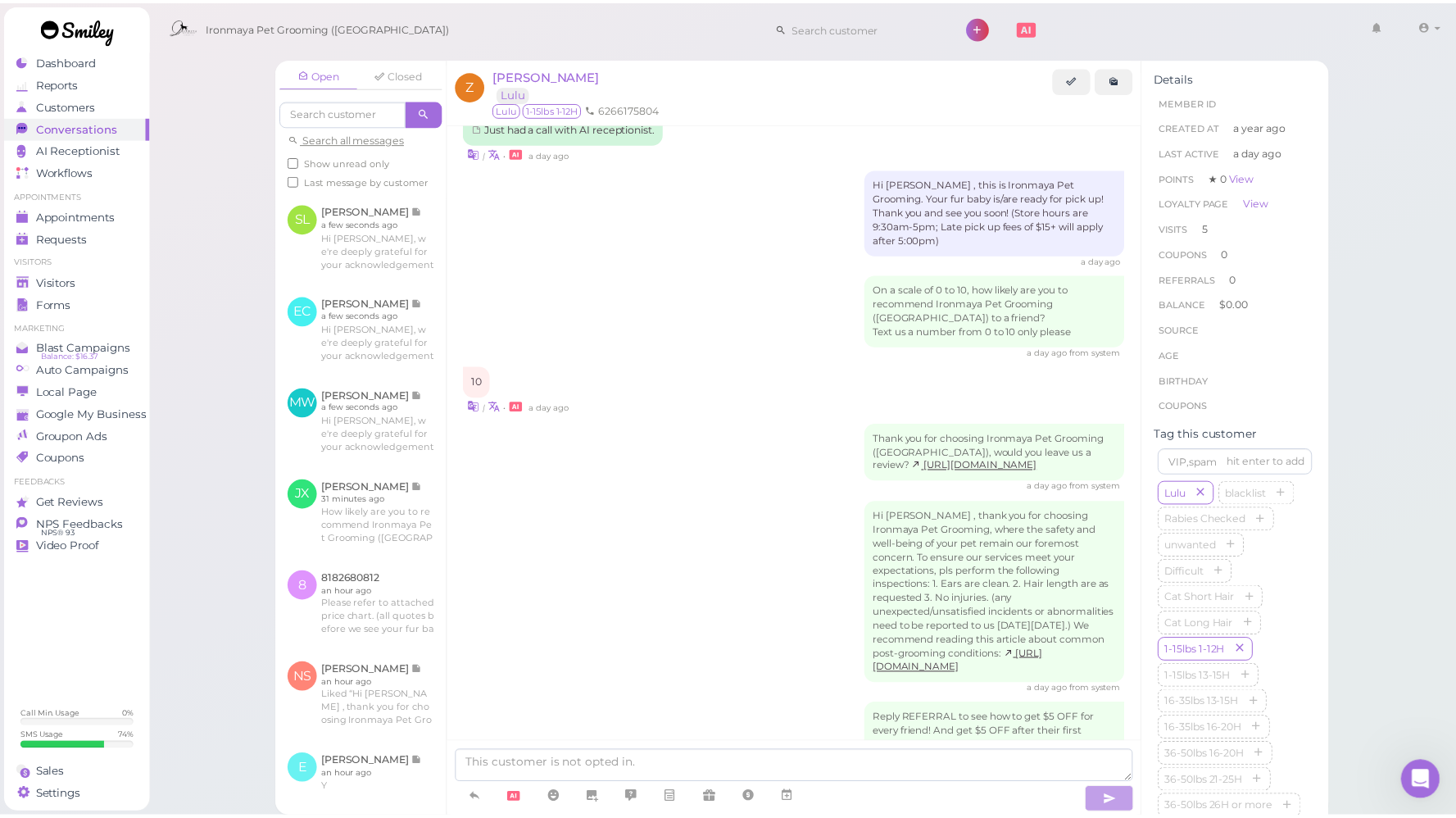
scroll to position [2443, 0]
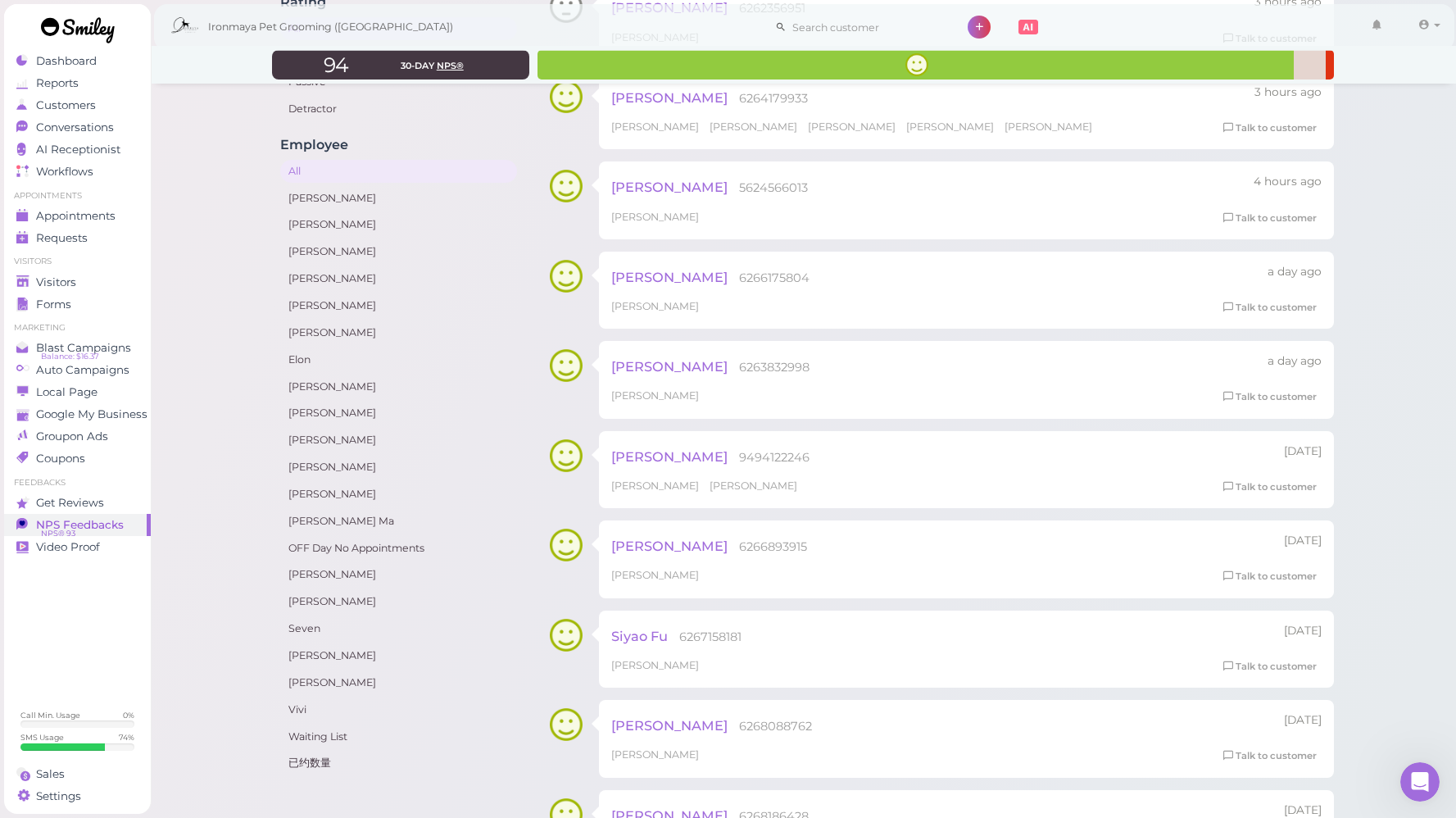
scroll to position [285, 0]
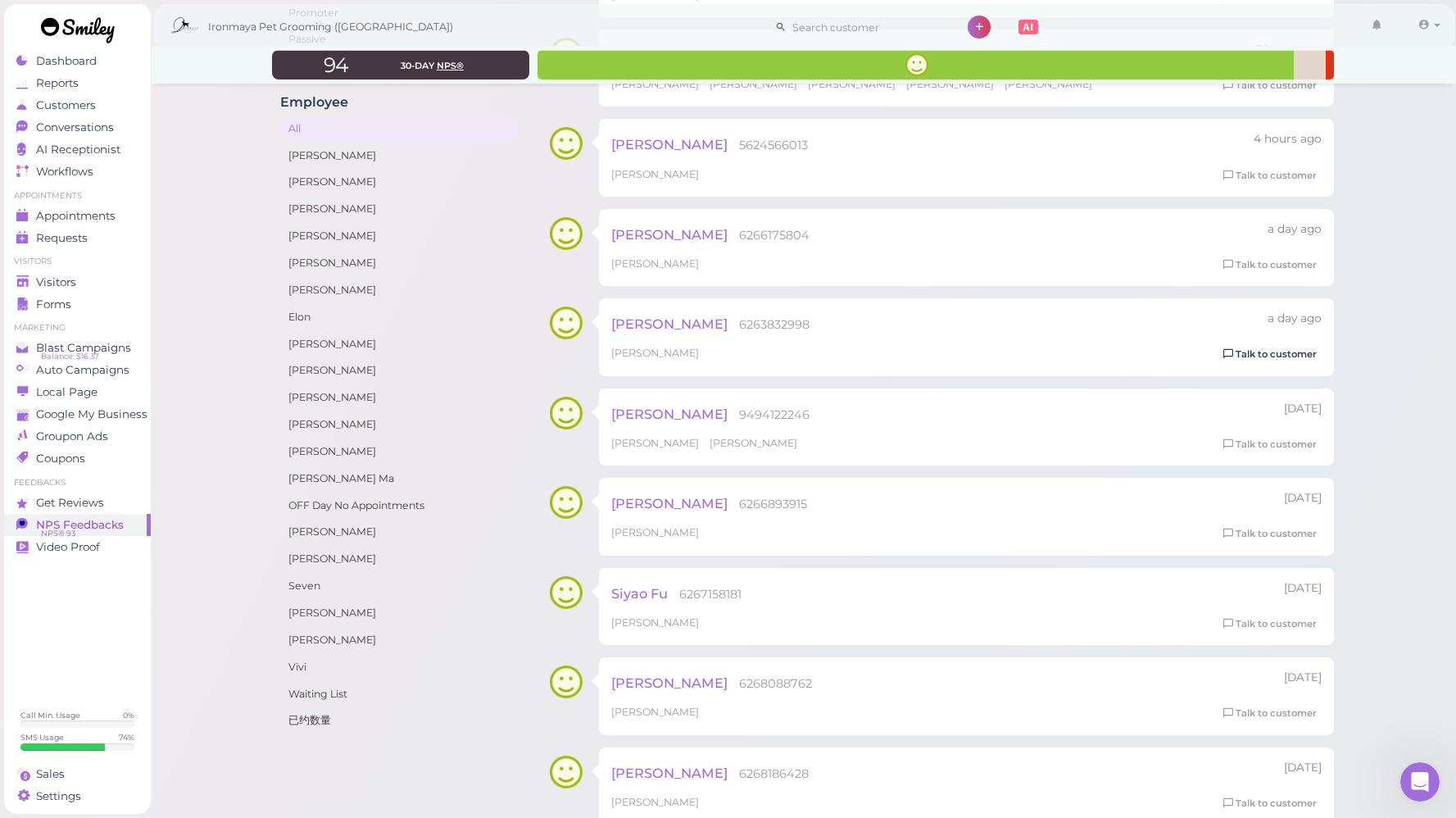
click at [1265, 355] on link "Talk to customer" at bounding box center [1270, 354] width 103 height 17
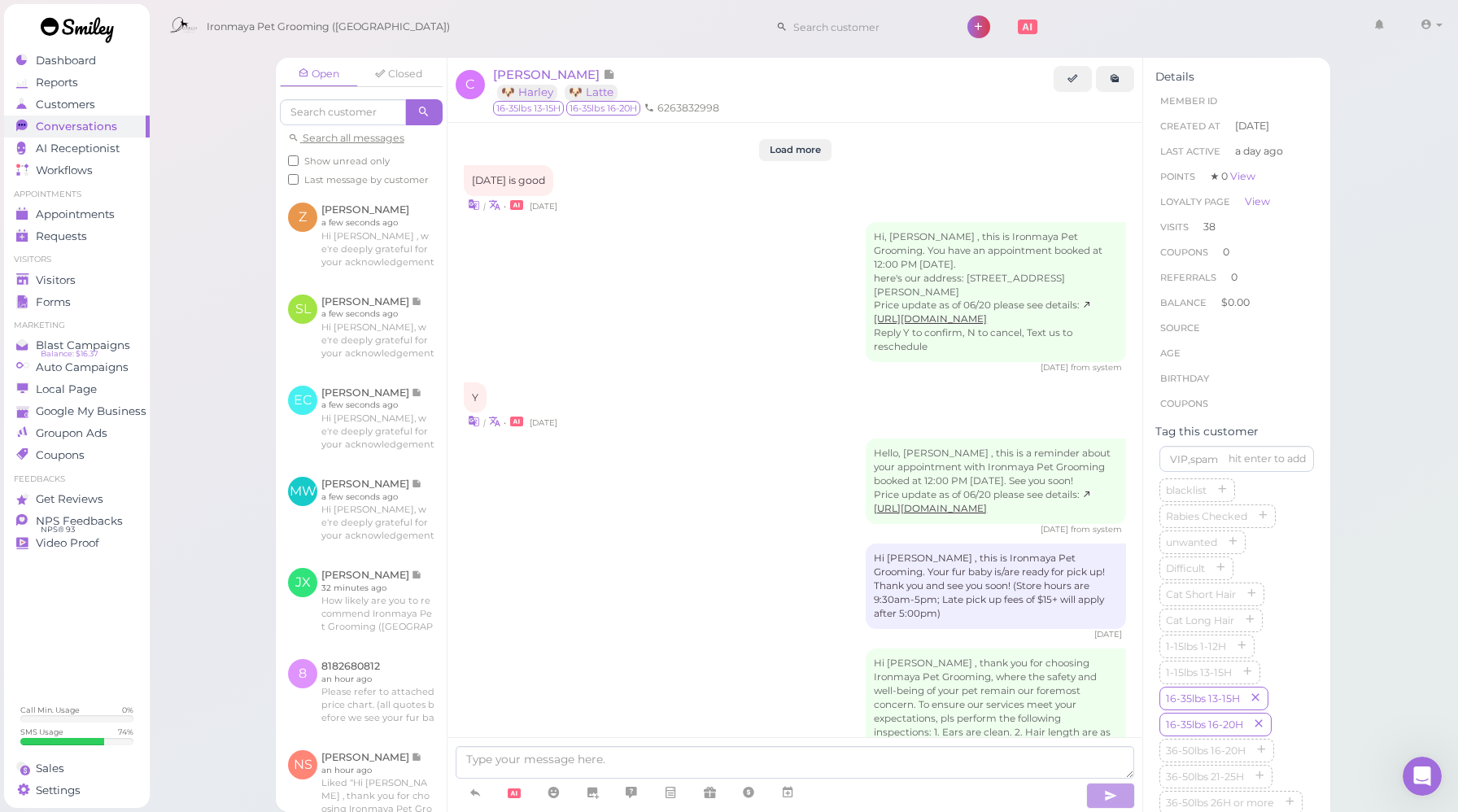
scroll to position [2339, 0]
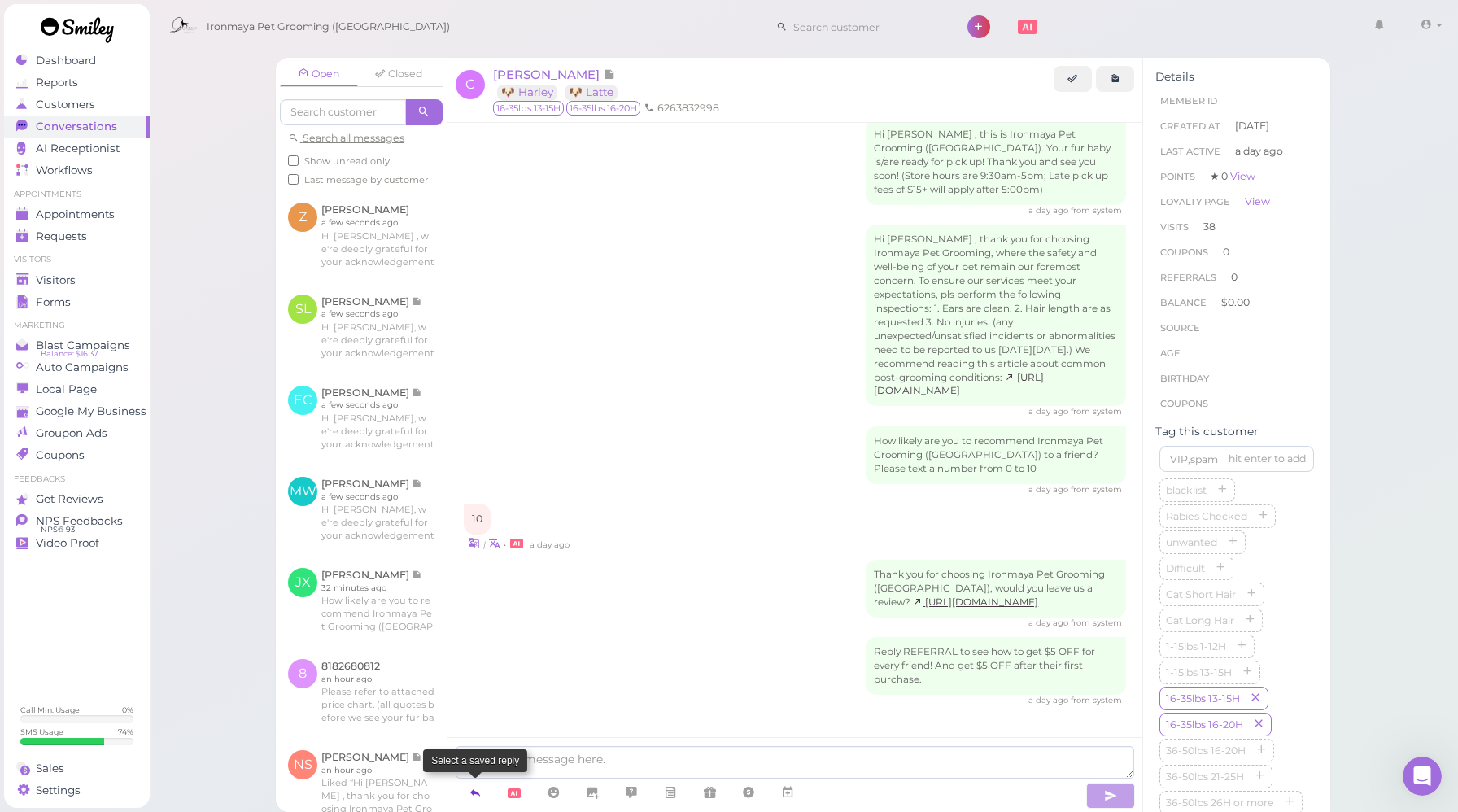
click at [475, 799] on icon at bounding box center [475, 793] width 13 height 16
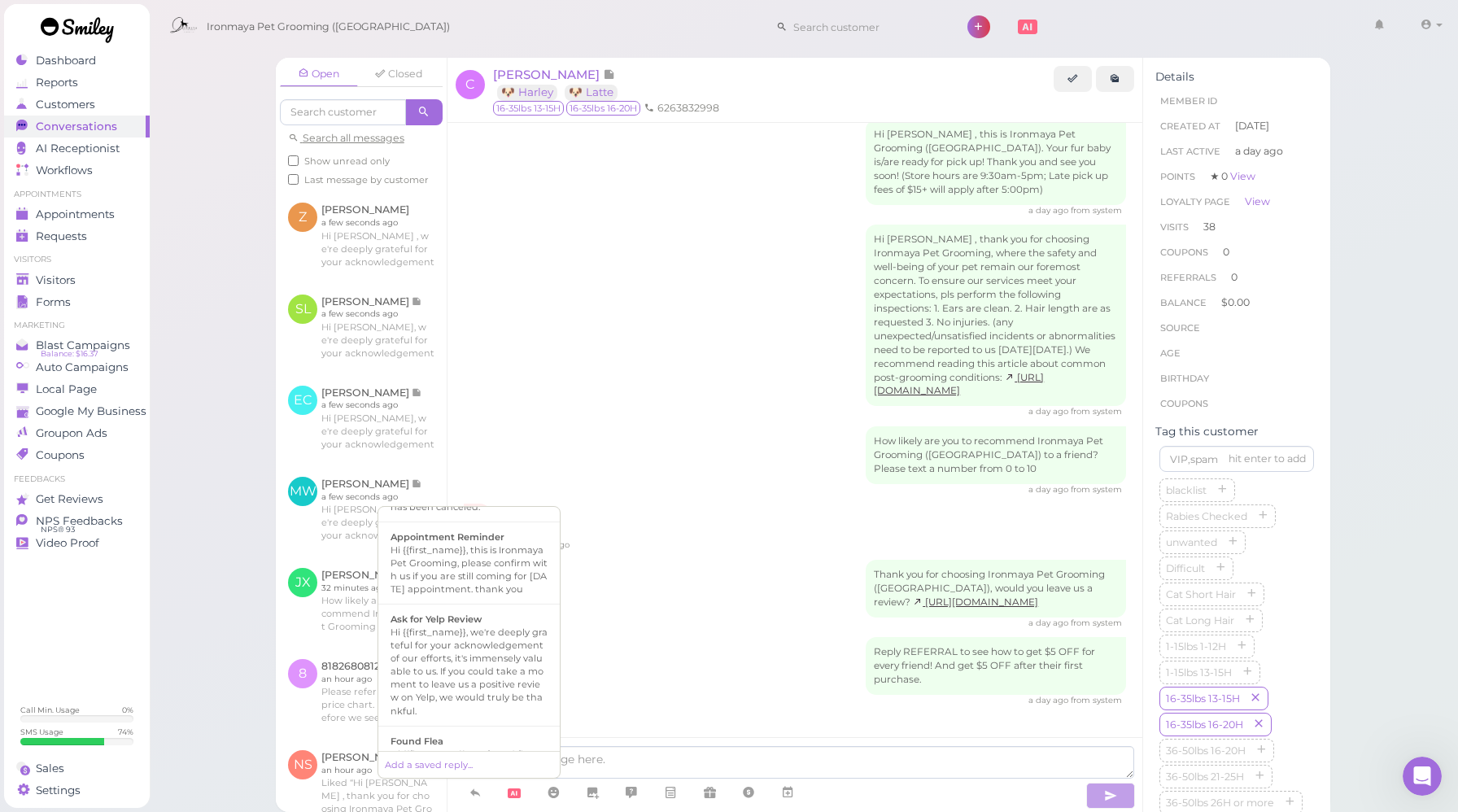
scroll to position [222, 0]
click at [446, 661] on div "Hi {{first_name}}, we're deeply grateful for your acknowledgement of our effort…" at bounding box center [469, 668] width 157 height 91
type textarea "Hi {{first_name}}, we're deeply grateful for your acknowledgement of our effort…"
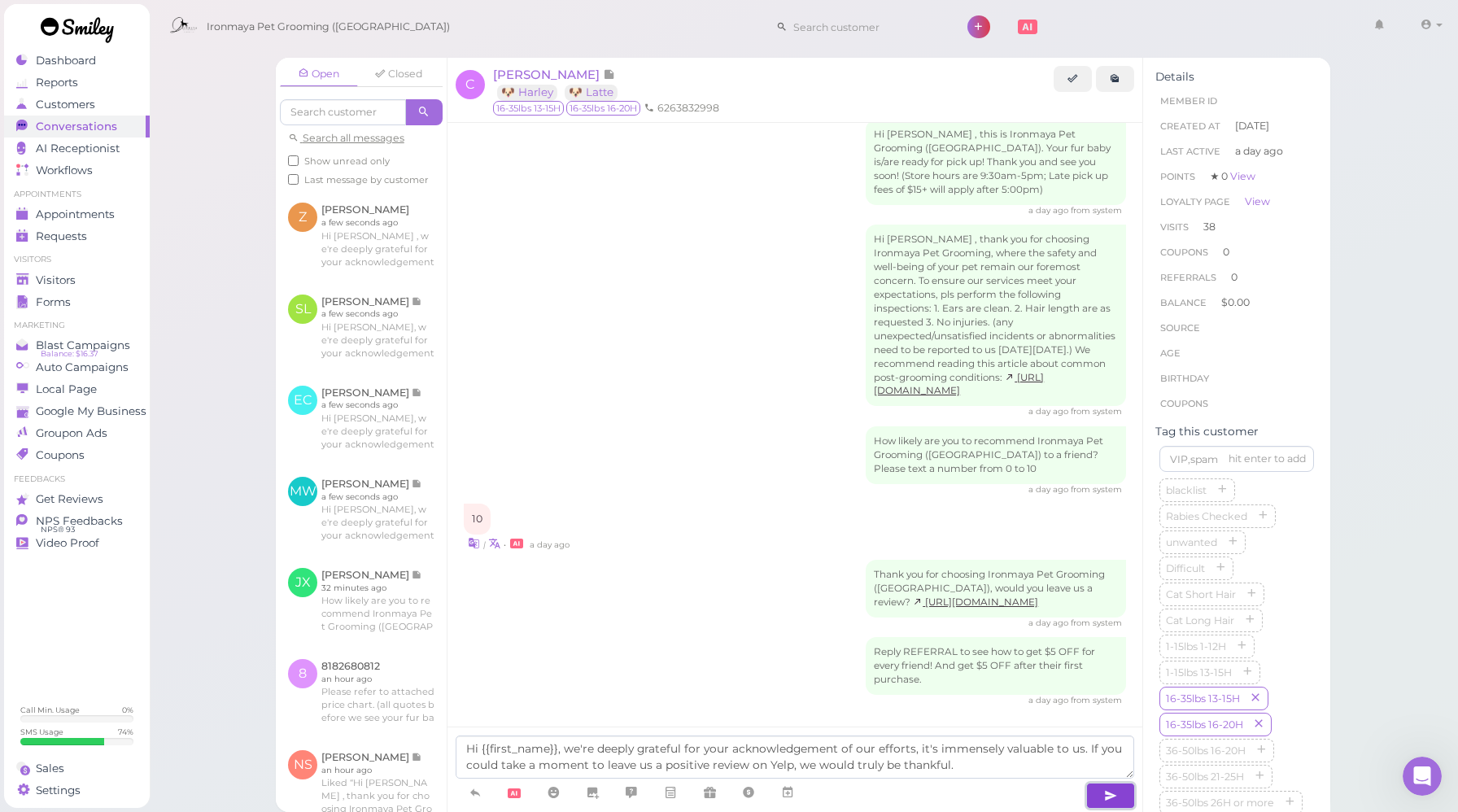
click at [1117, 800] on icon "button" at bounding box center [1111, 795] width 13 height 16
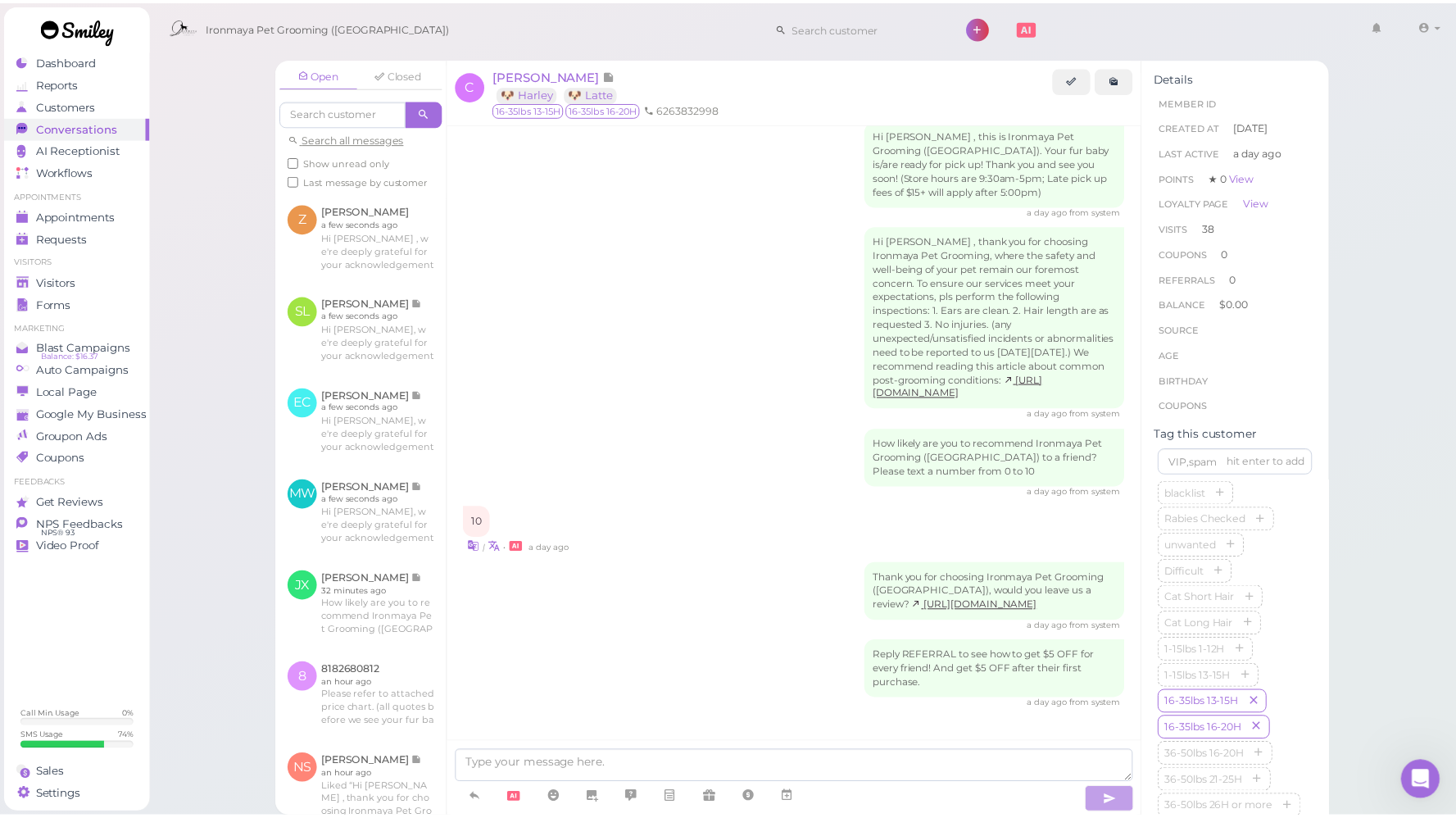
scroll to position [2451, 0]
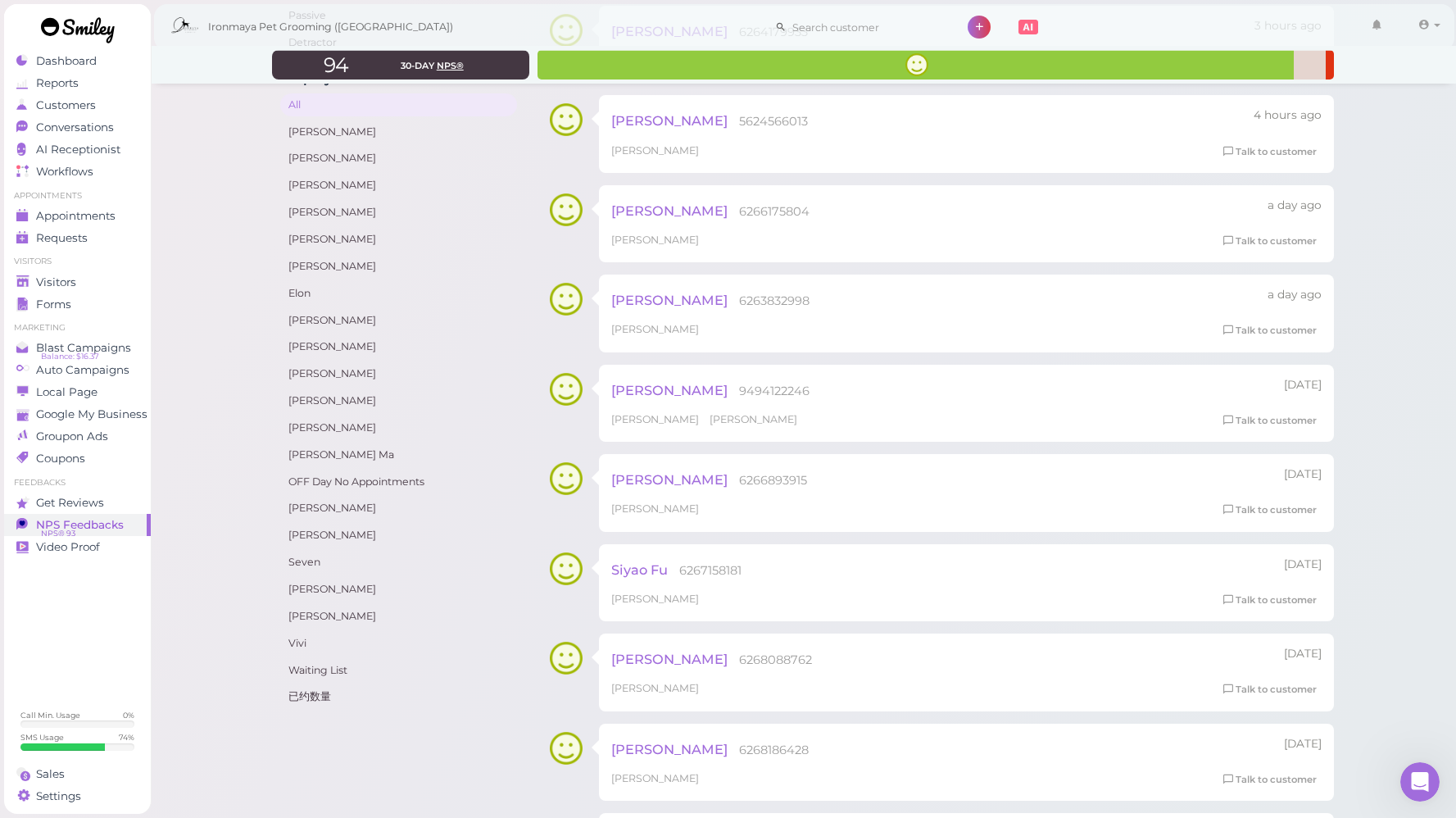
scroll to position [326, 0]
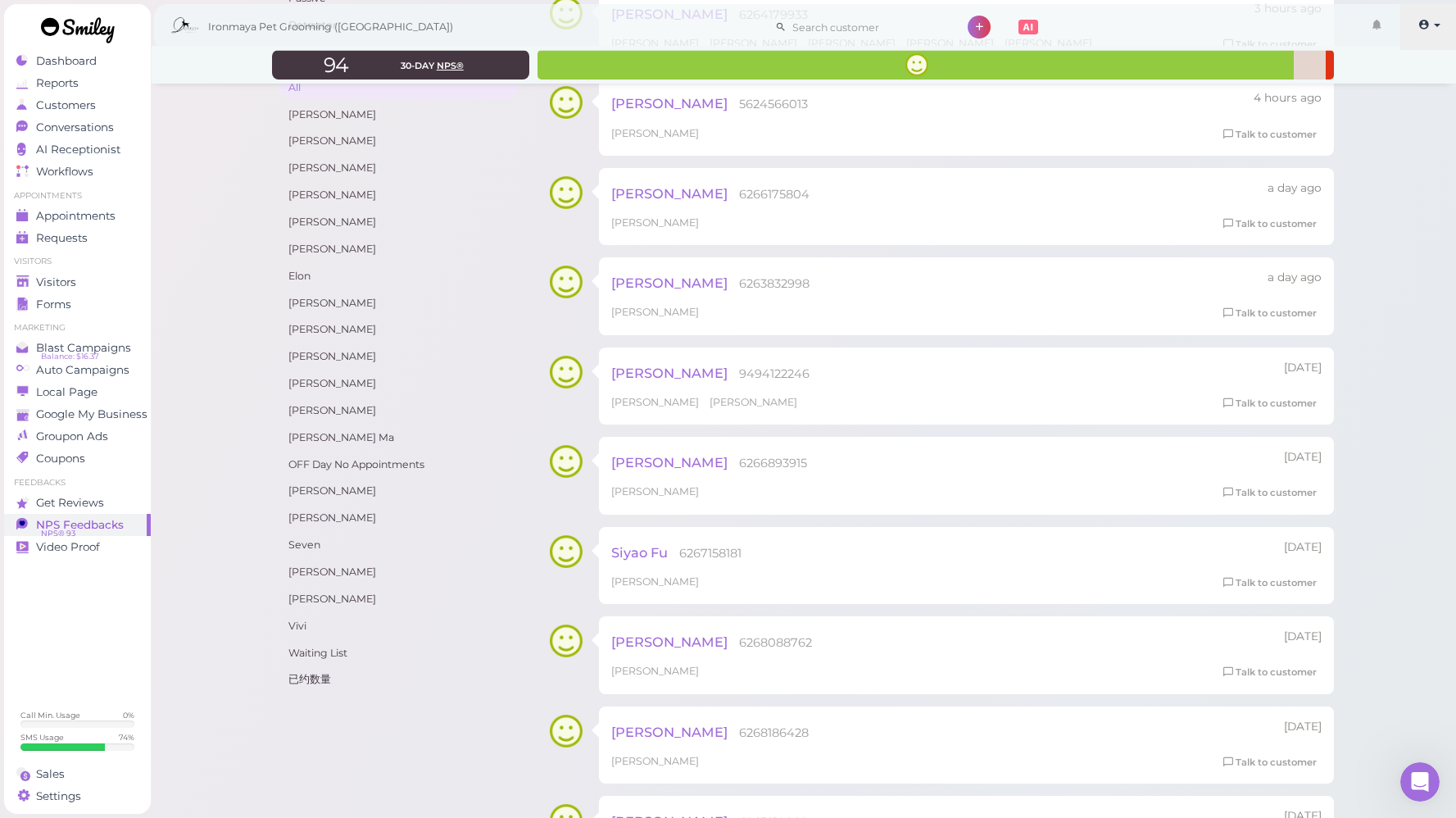
click at [1445, 25] on link at bounding box center [1428, 27] width 58 height 45
click at [1374, 125] on link "Logout" at bounding box center [1401, 124] width 114 height 20
